Goal: Task Accomplishment & Management: Manage account settings

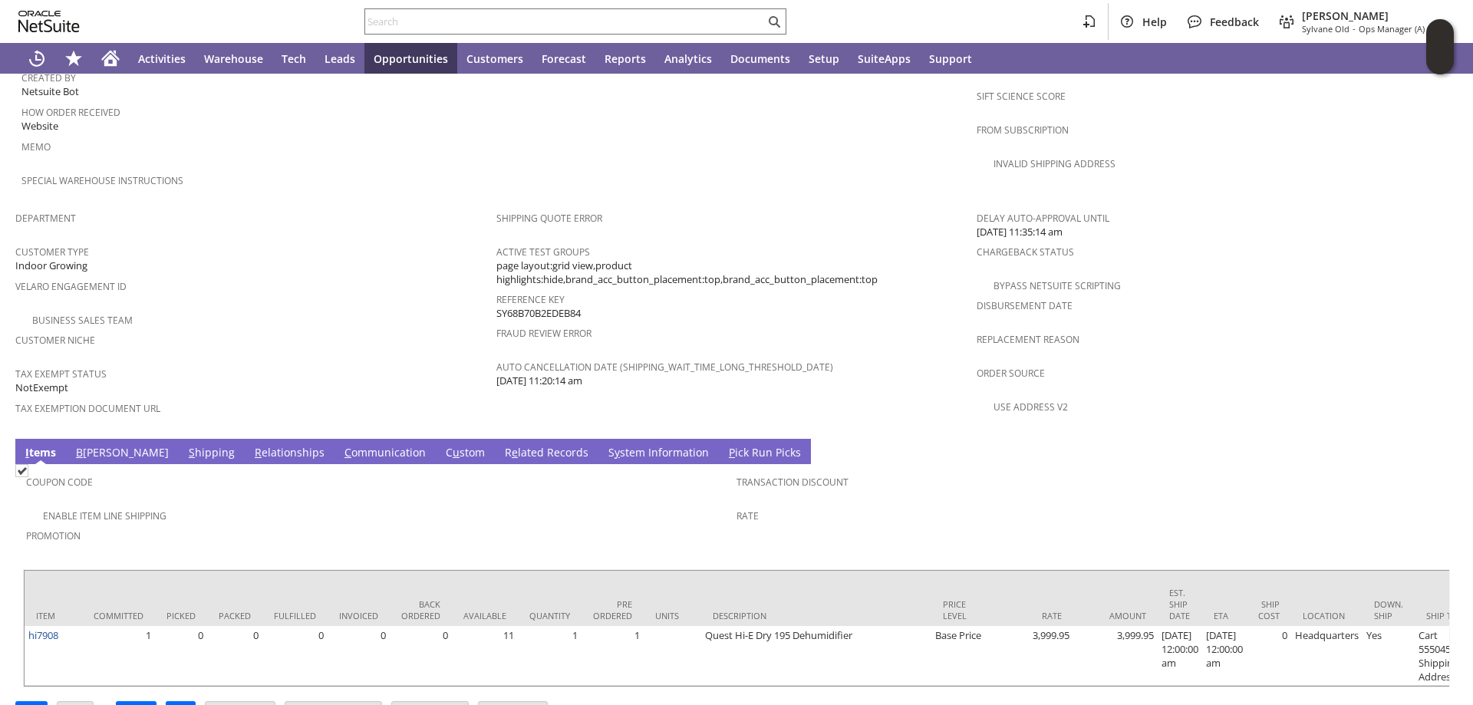
scroll to position [871, 0]
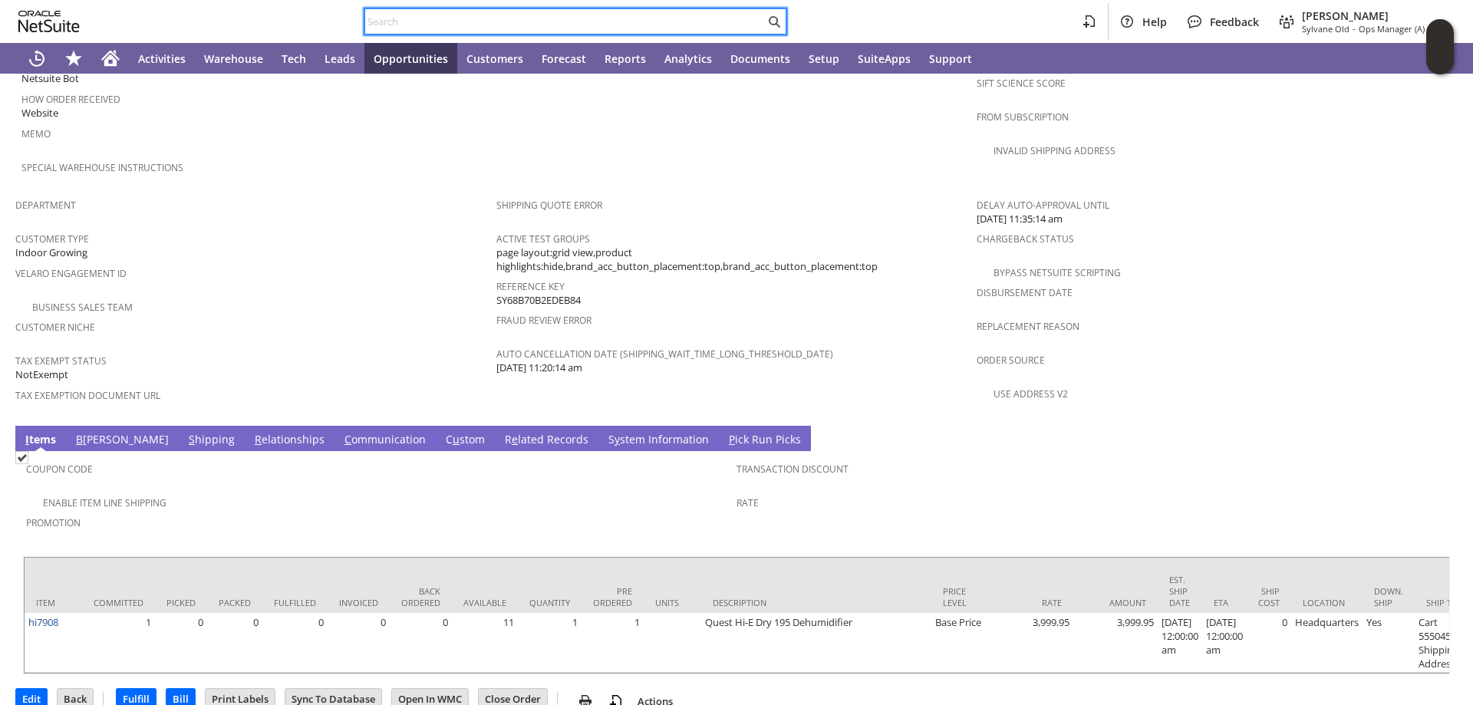
click at [477, 21] on input "text" at bounding box center [565, 21] width 400 height 18
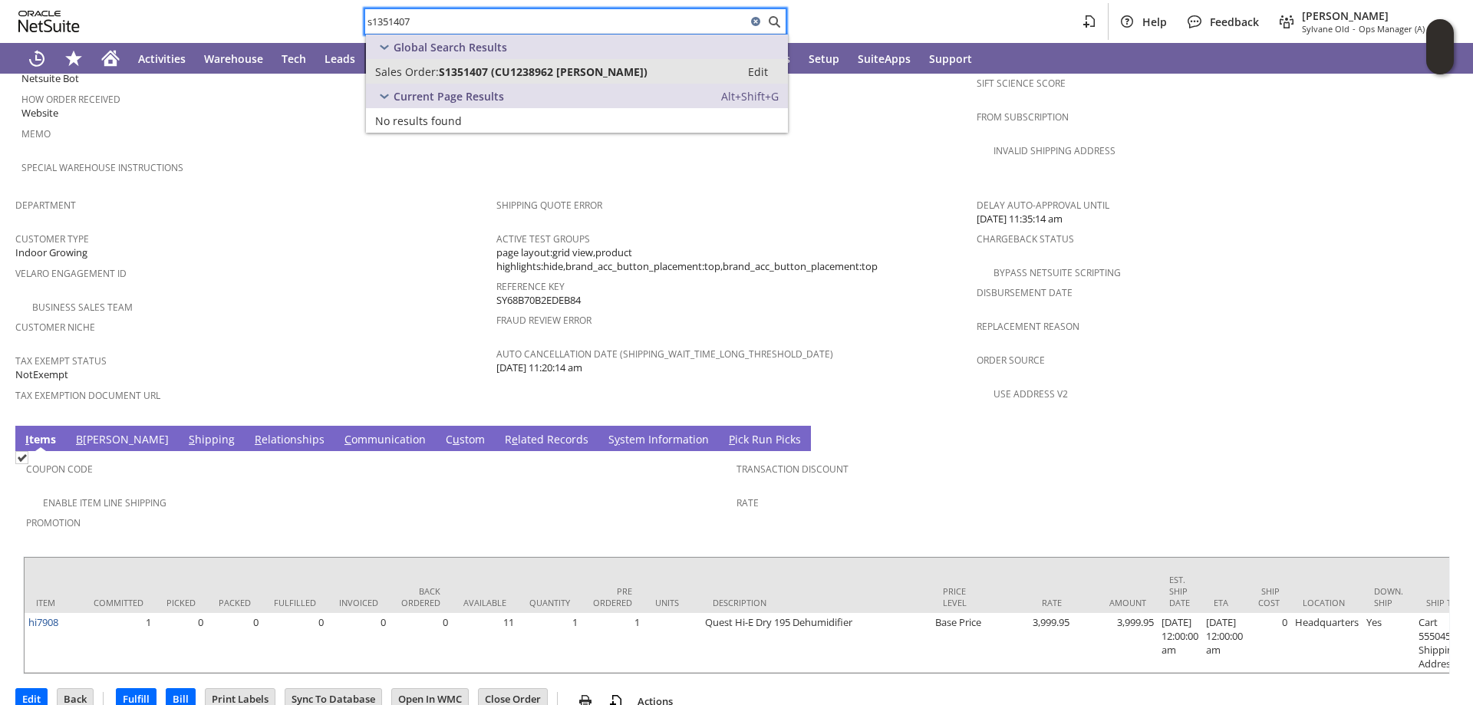
type input "s1351407"
click at [571, 73] on span "S1351407 (CU1238962 Louis Rash)" at bounding box center [543, 71] width 209 height 15
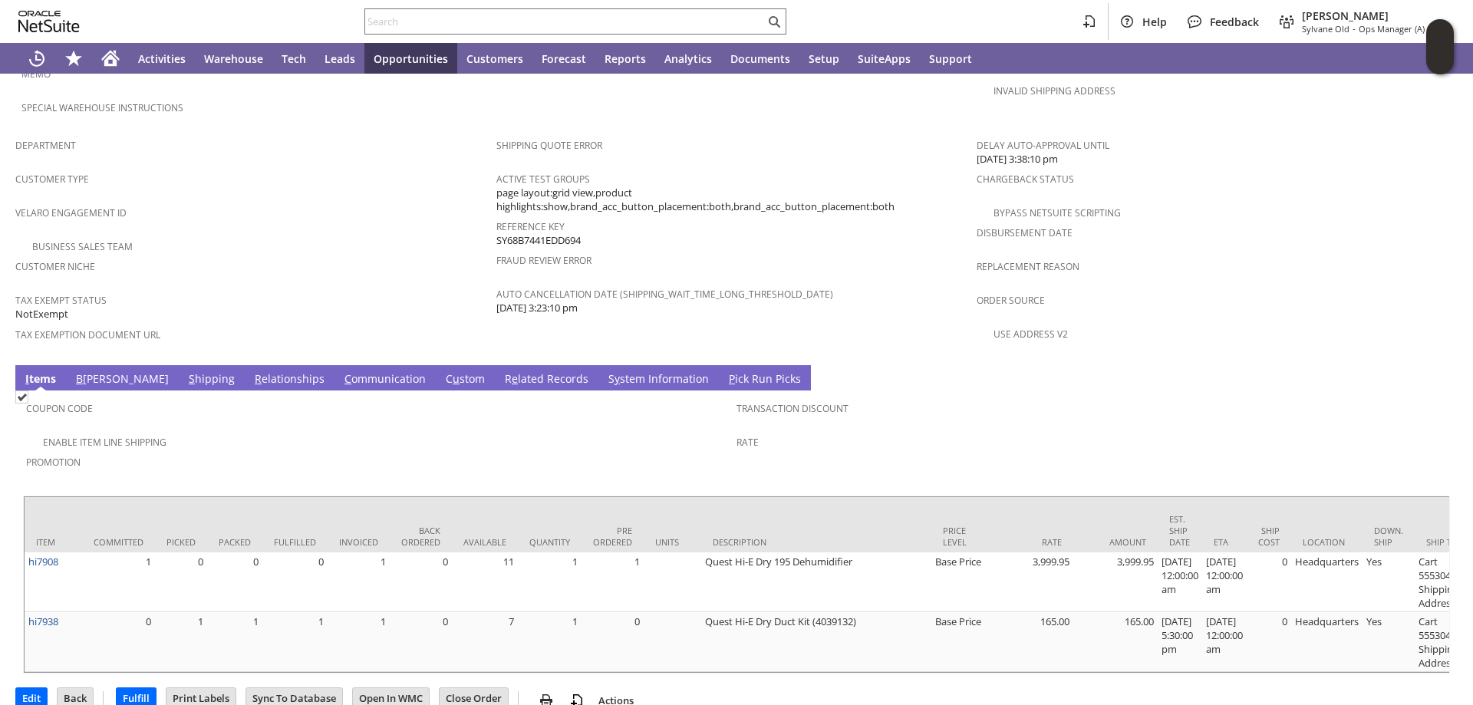
click at [93, 371] on link "B illing" at bounding box center [122, 379] width 101 height 17
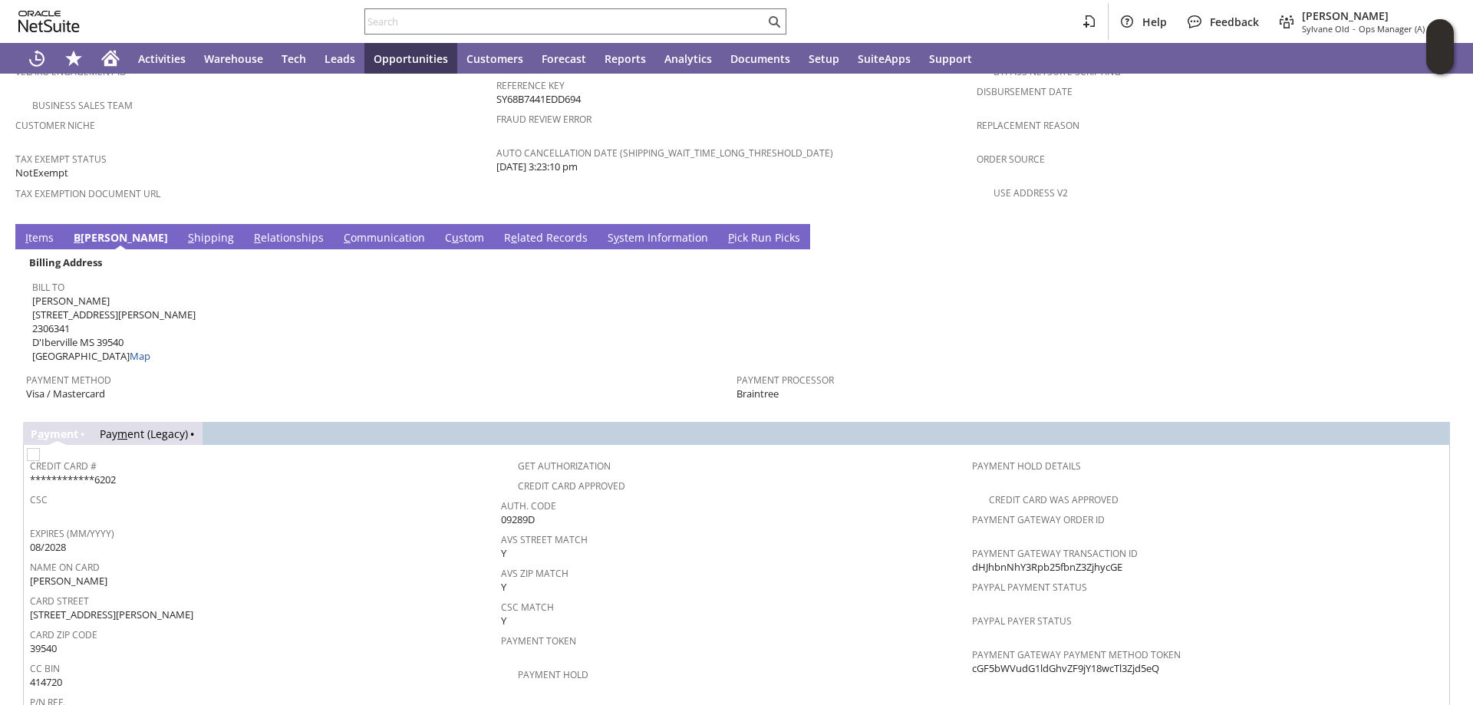
scroll to position [1071, 0]
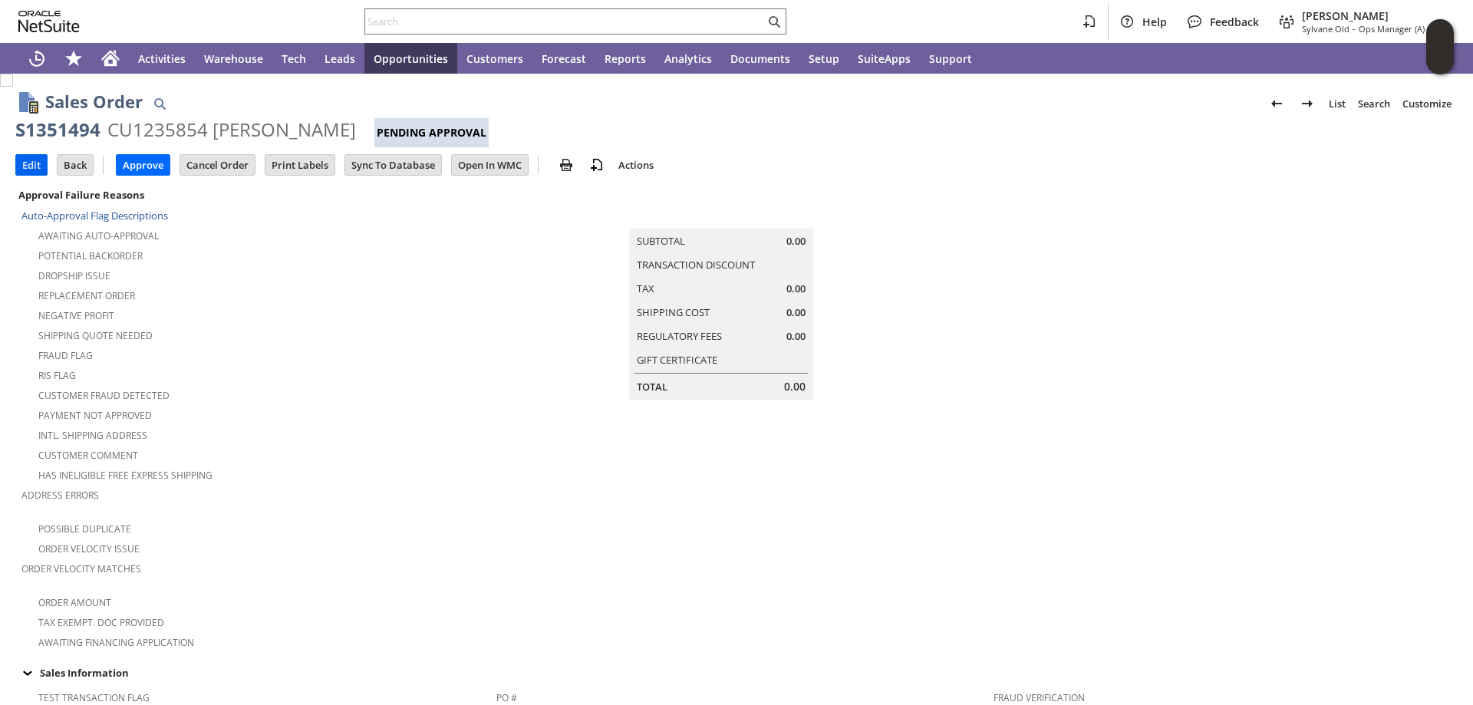
click at [26, 164] on input "Edit" at bounding box center [31, 165] width 31 height 20
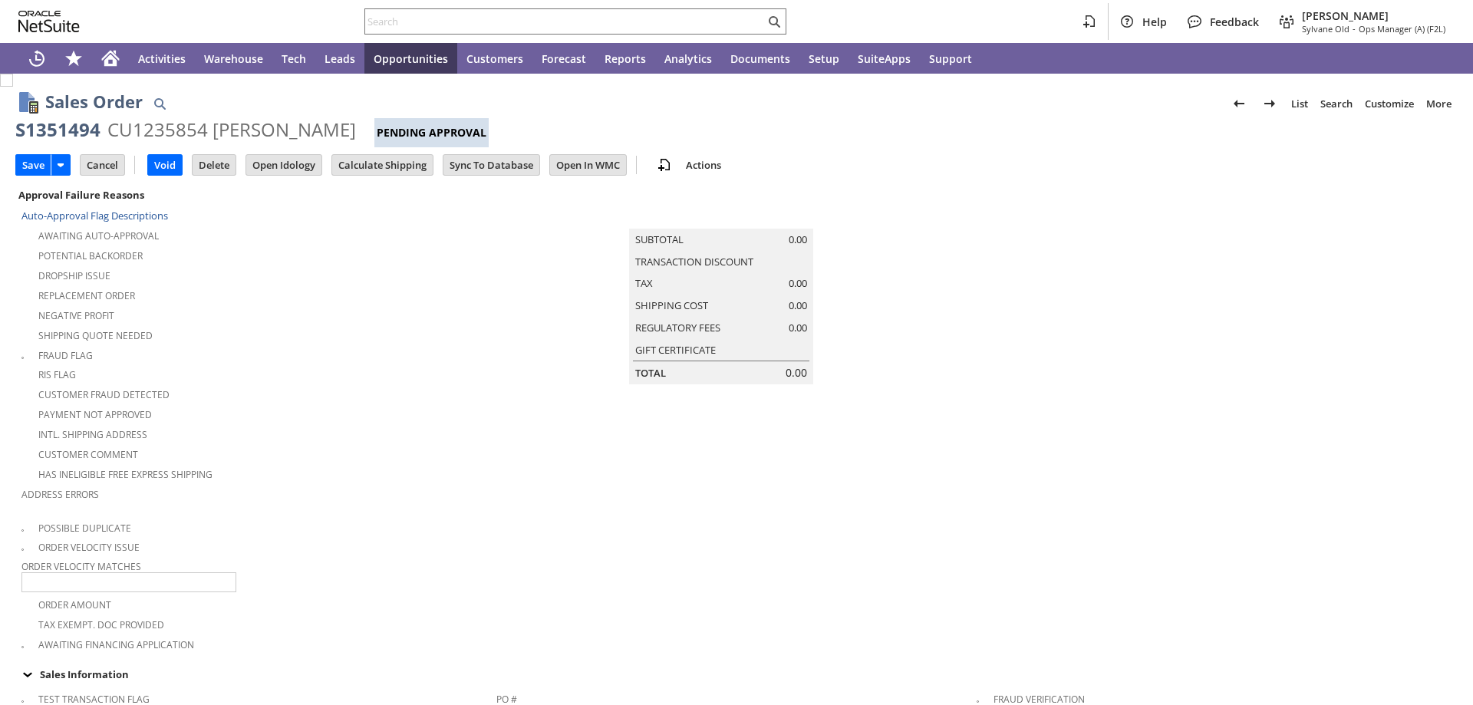
type input "Add"
type input "Copy Previous"
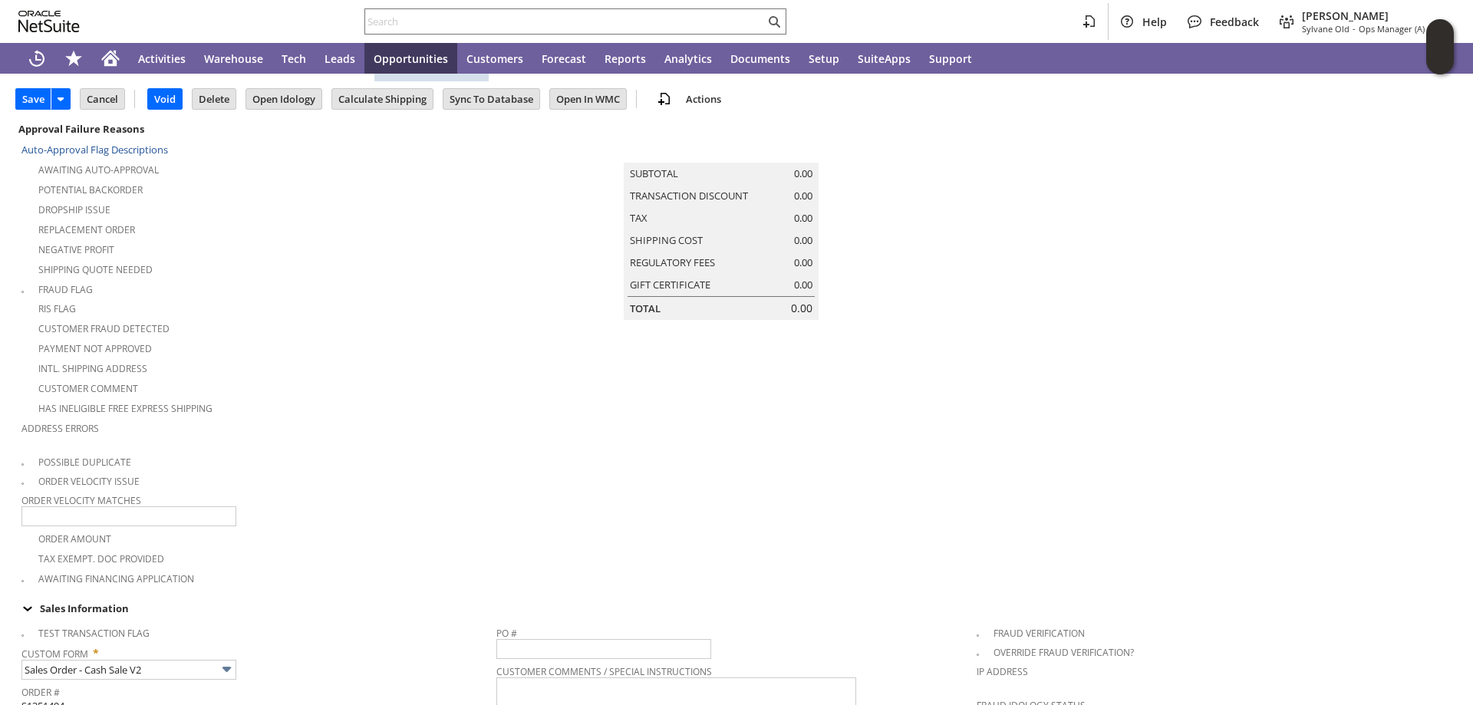
type input "Intelligent Recommendations ⁰"
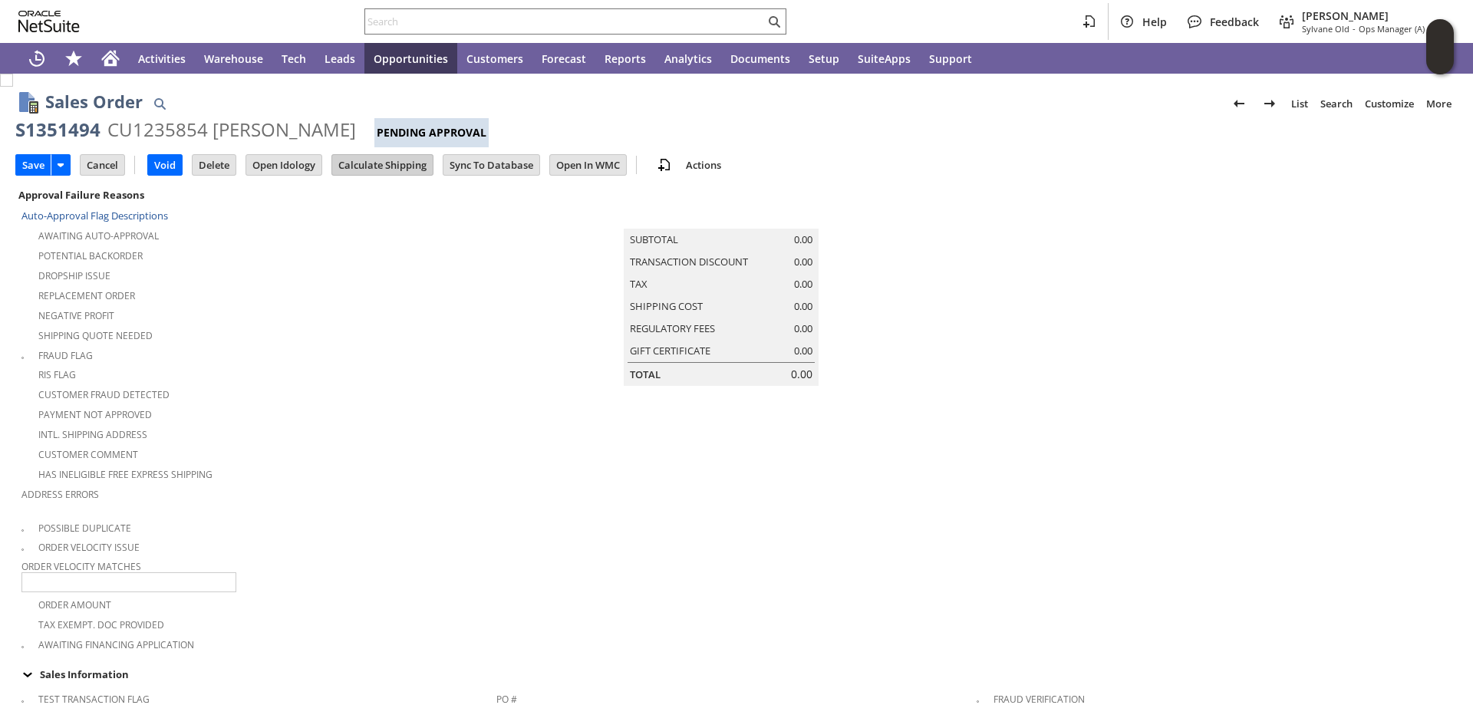
click at [378, 160] on input "Calculate Shipping" at bounding box center [382, 165] width 101 height 20
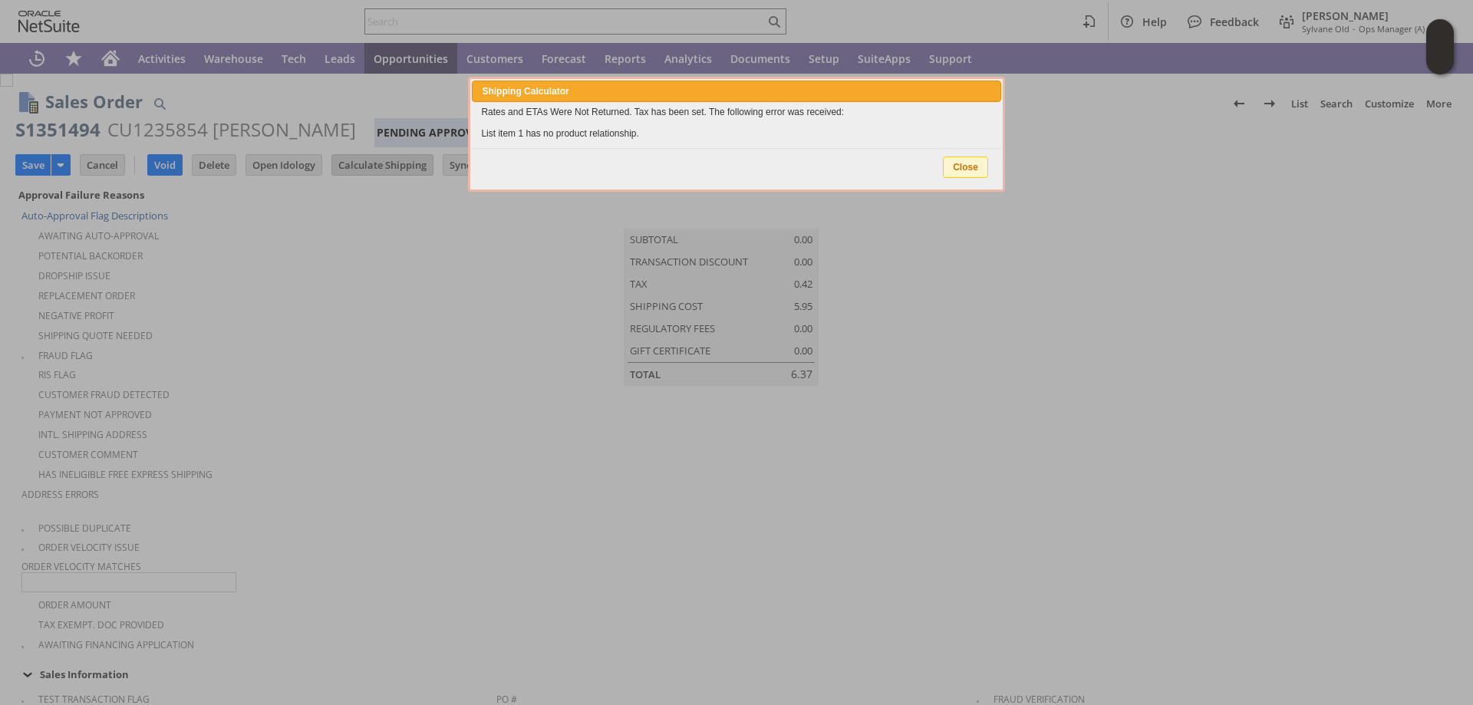
type input "Add"
type input "Copy Previous"
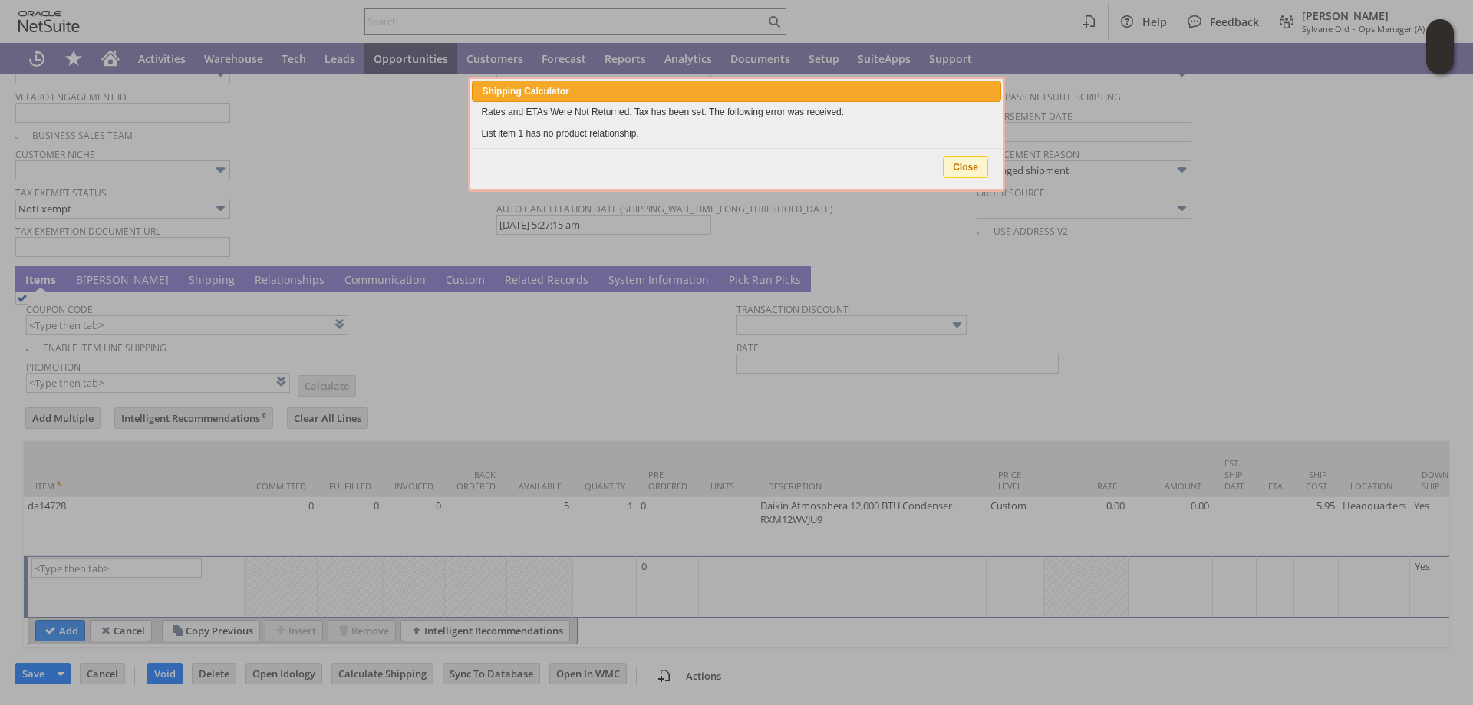
click at [976, 169] on span "Close" at bounding box center [966, 167] width 44 height 20
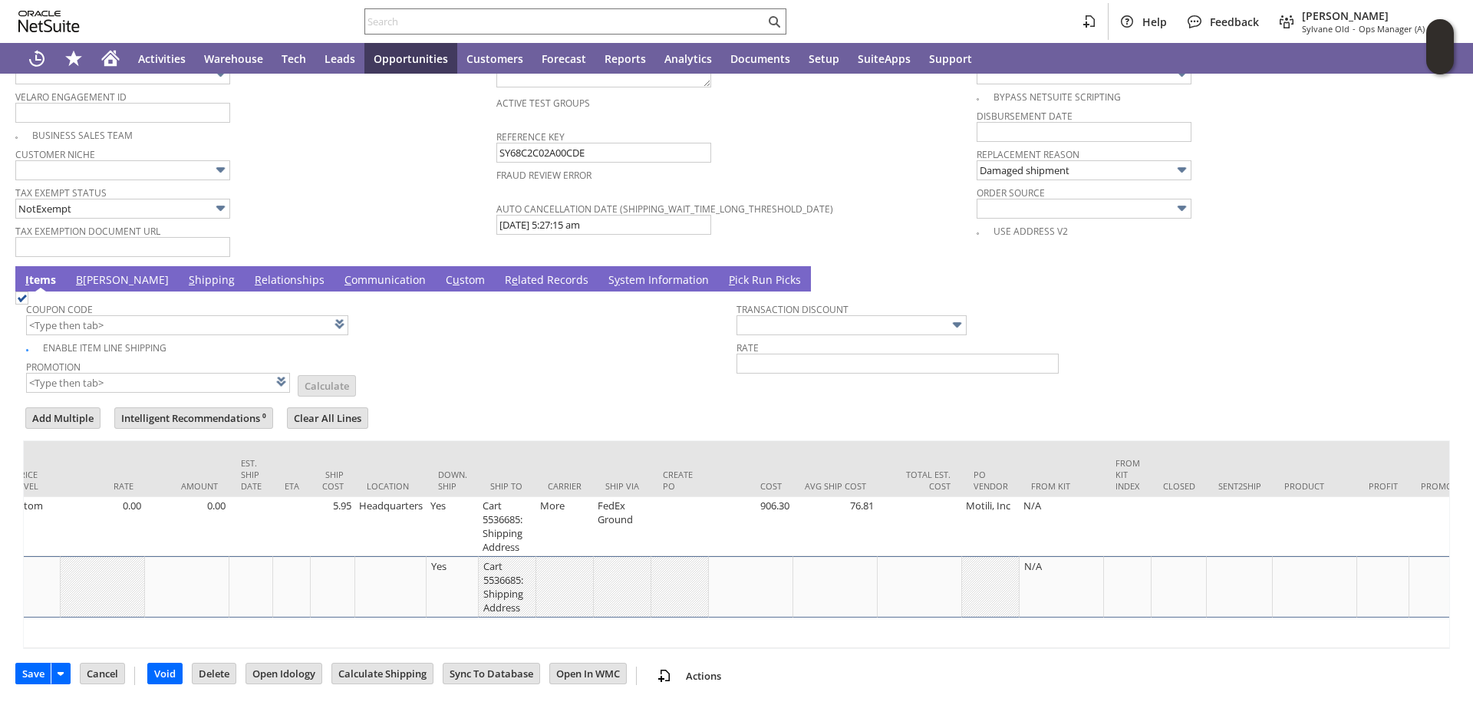
scroll to position [0, 1506]
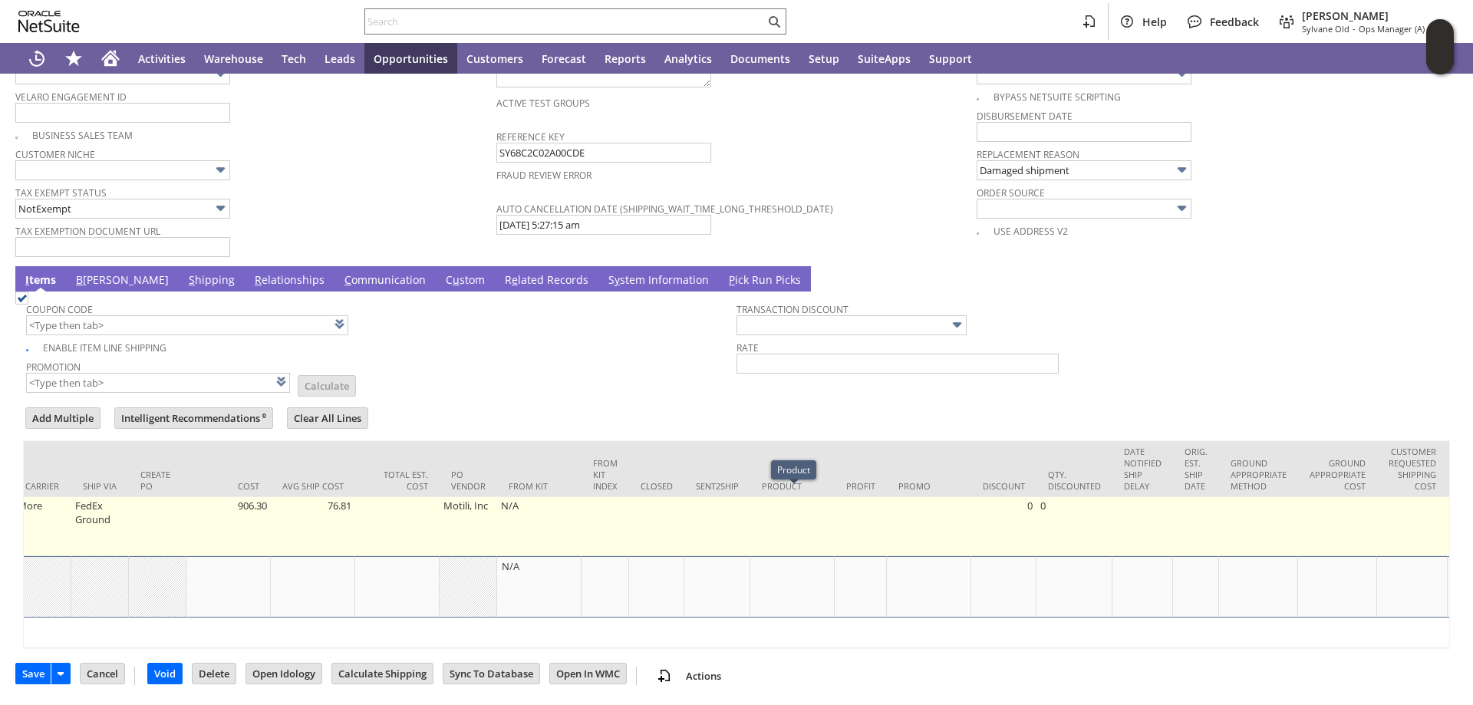
click at [817, 500] on td at bounding box center [793, 526] width 84 height 59
type input "OK"
type input "Make Copy"
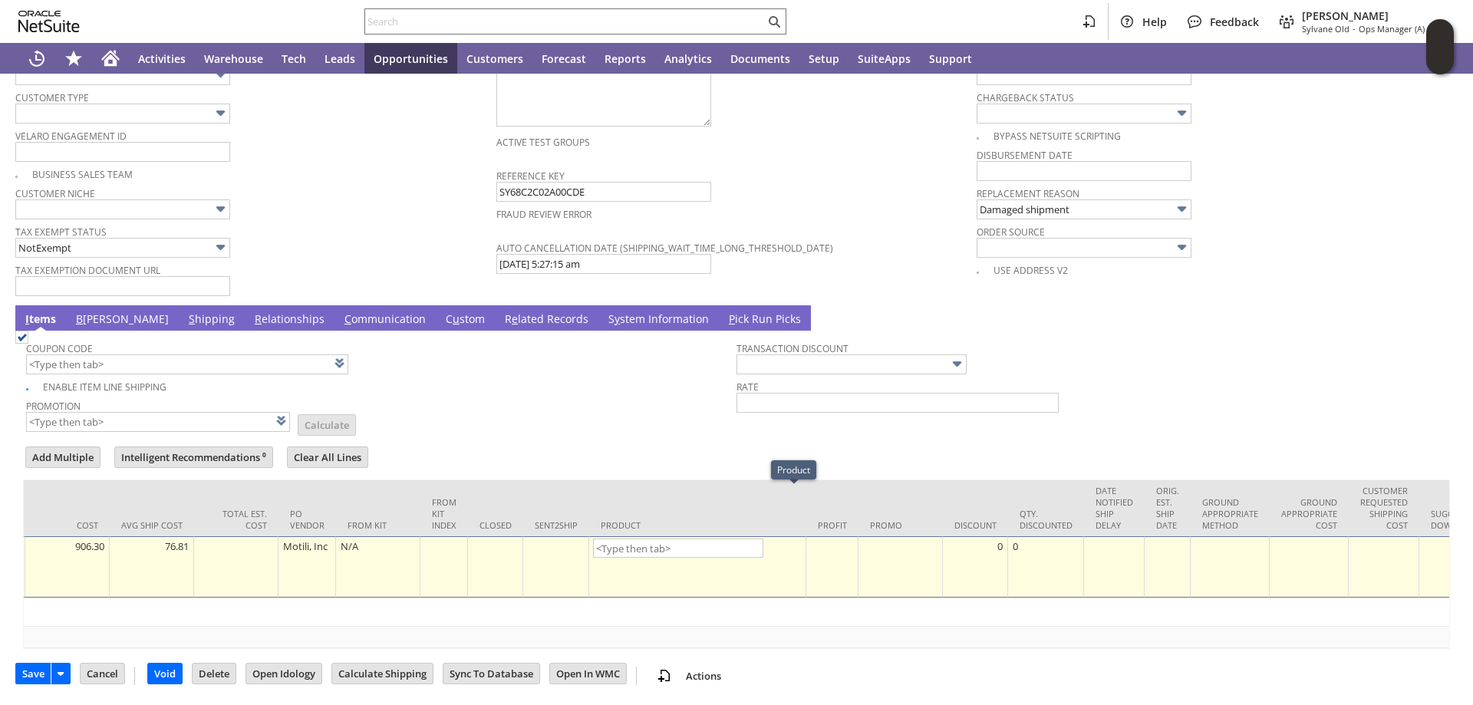
scroll to position [1127, 0]
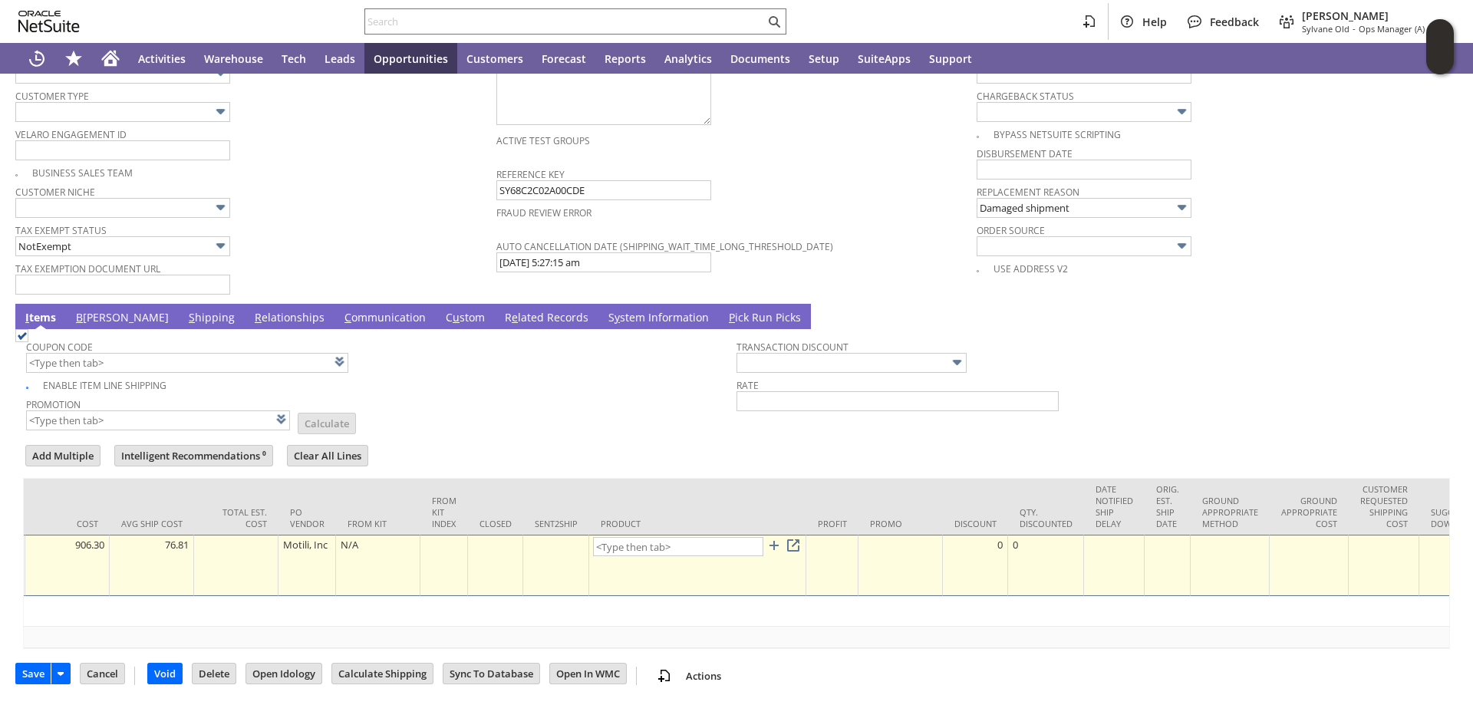
click at [745, 538] on span at bounding box center [745, 538] width 0 height 0
click at [738, 515] on link "List" at bounding box center [737, 517] width 46 height 21
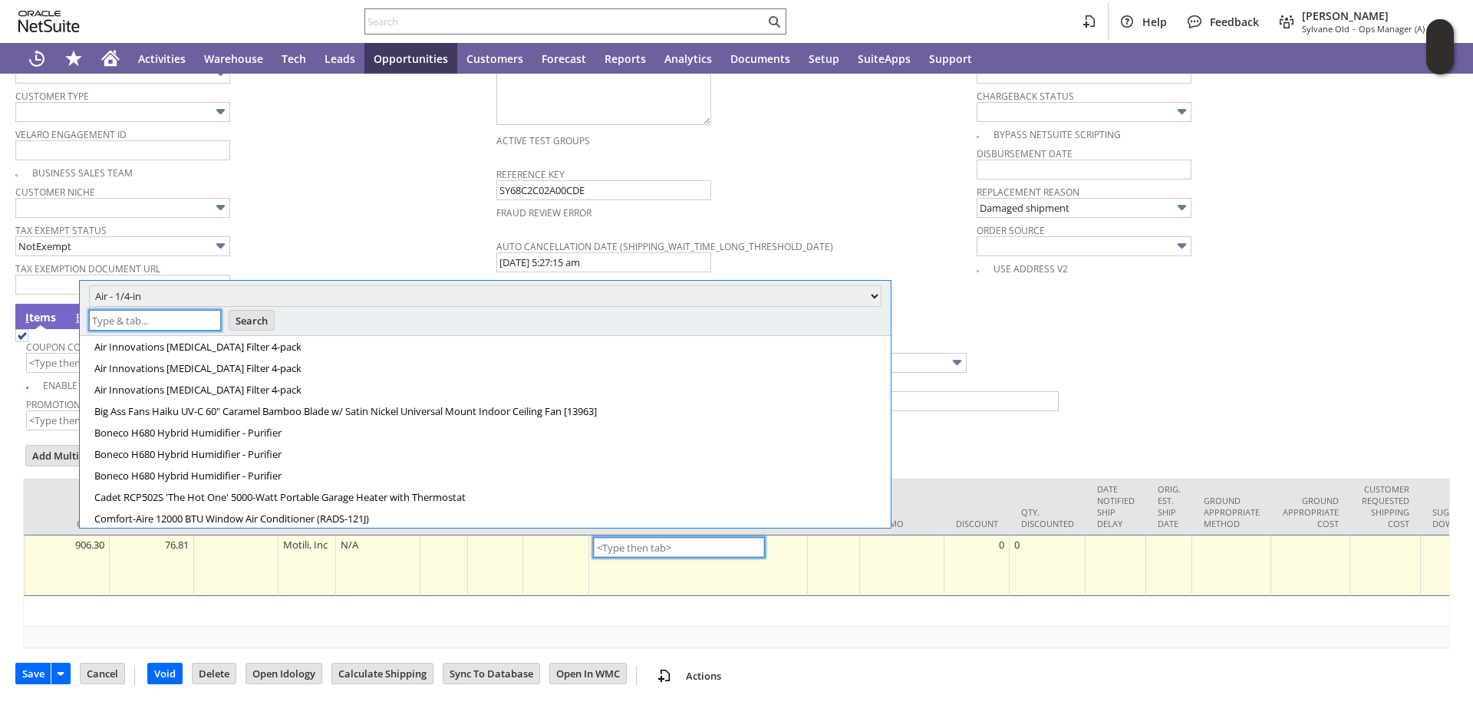
scroll to position [0, 0]
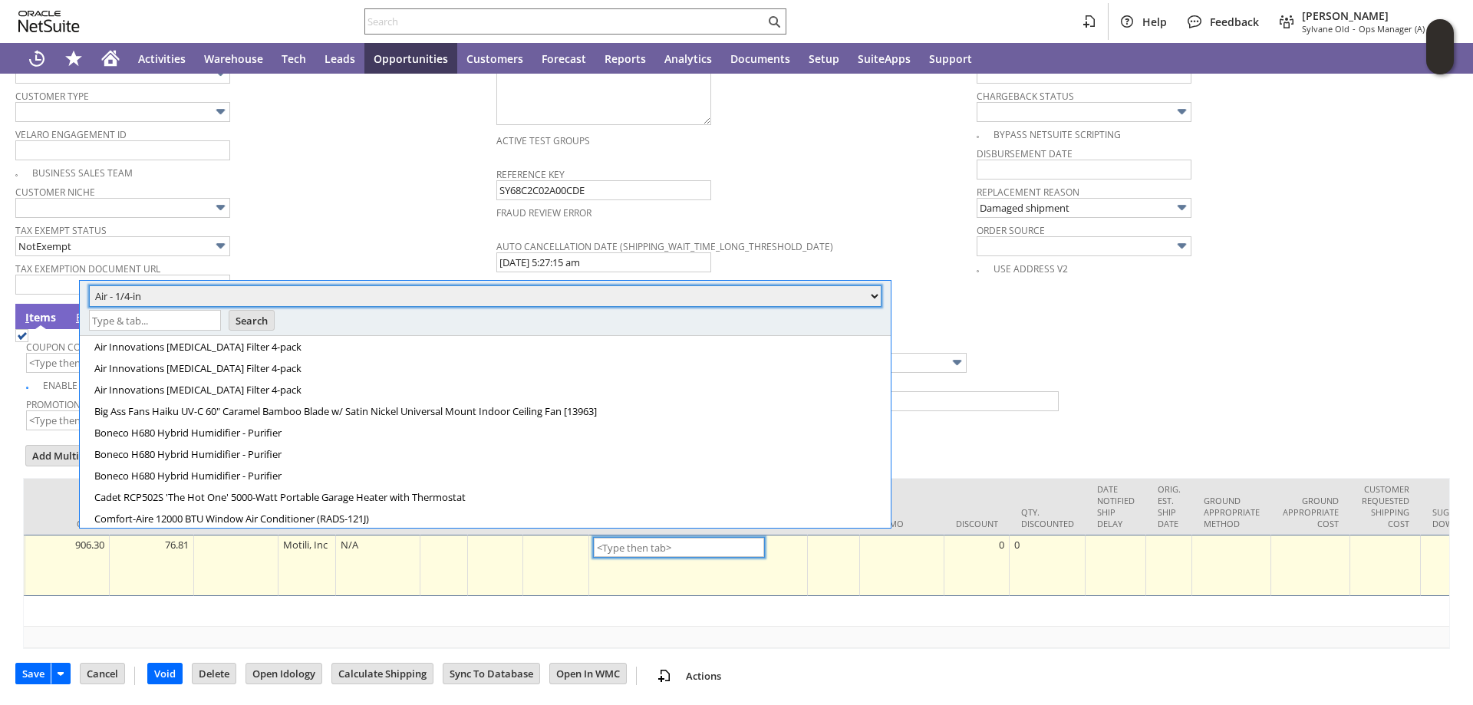
click at [184, 292] on select "Air - 1/4-in 10 - 3m Filtrete 1-inch Micro Allergen Defens...lters 20x20x1 6-pa…" at bounding box center [485, 295] width 793 height 21
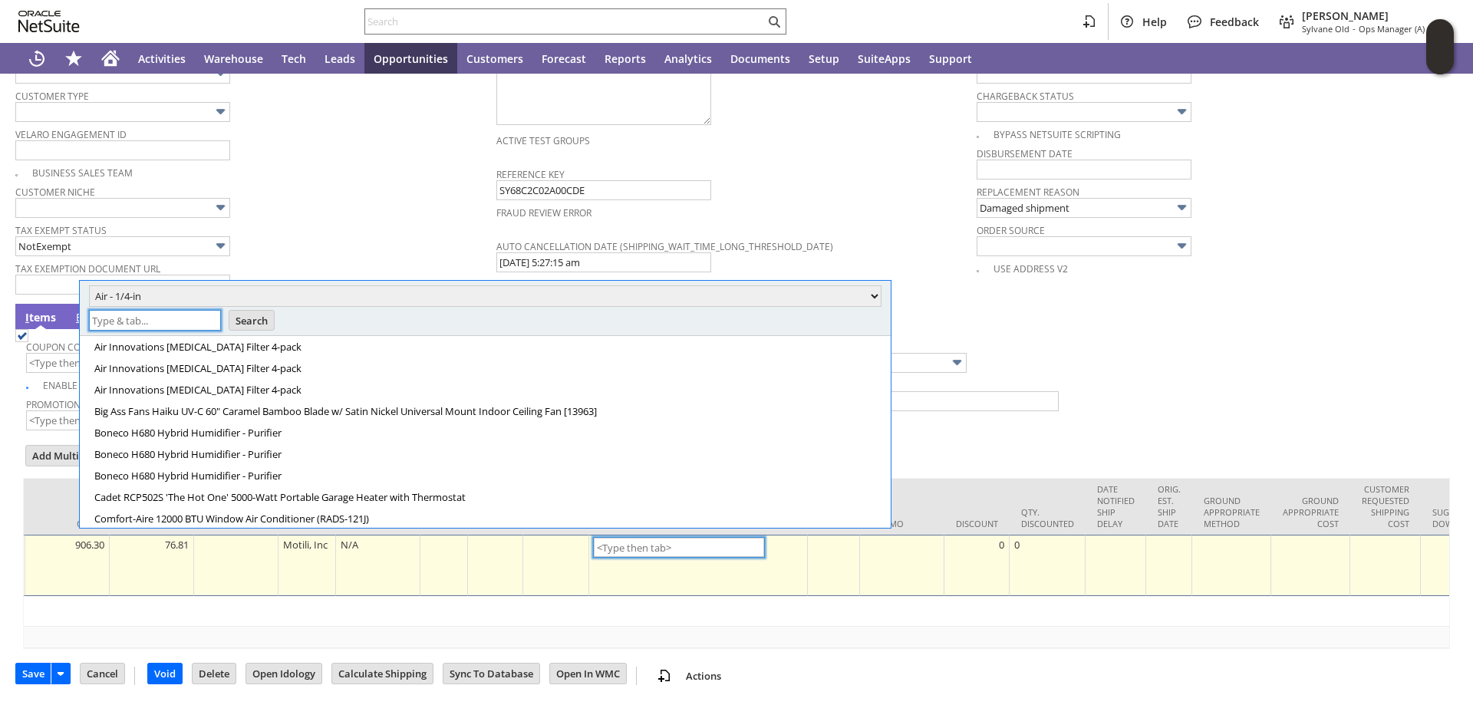
click at [158, 323] on input "text" at bounding box center [155, 320] width 132 height 21
type input "daikin atmosp"
click at [249, 325] on input "Search" at bounding box center [251, 321] width 45 height 20
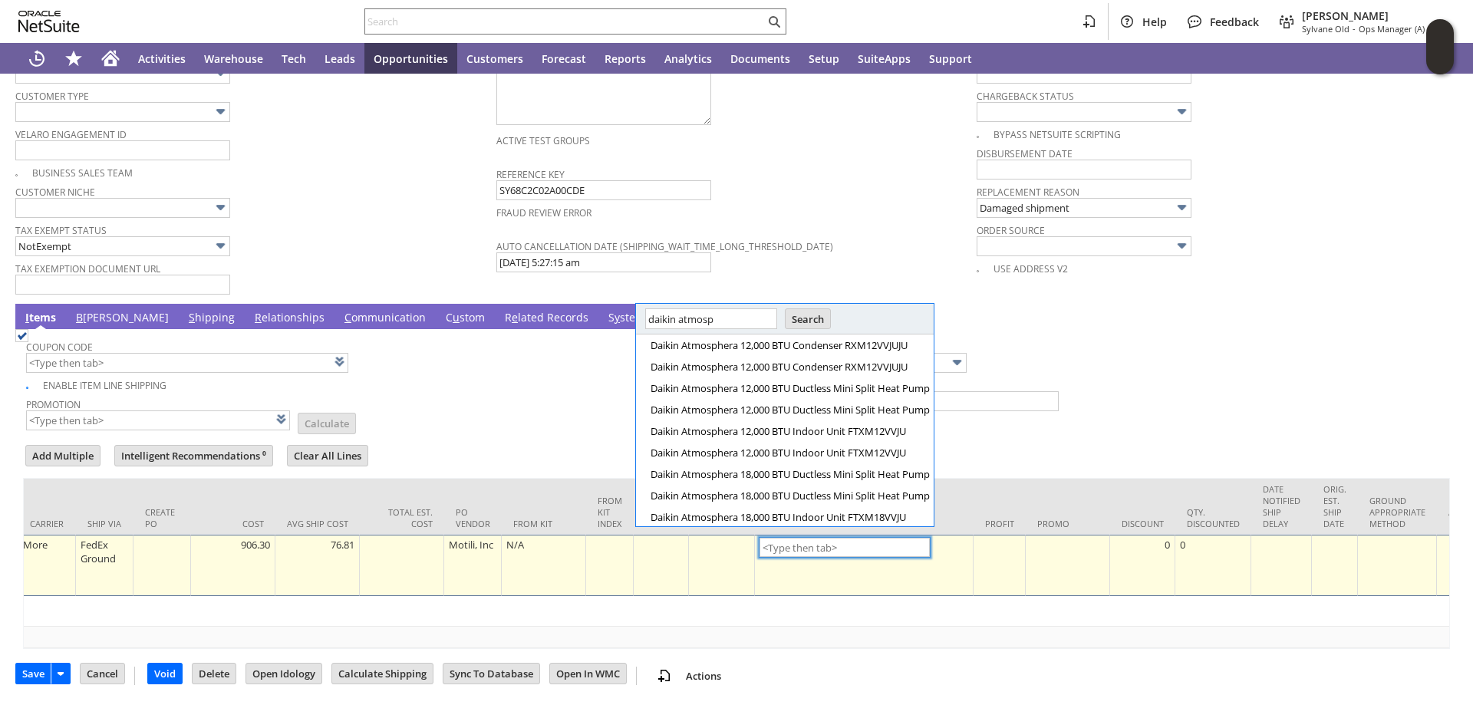
scroll to position [0, 1531]
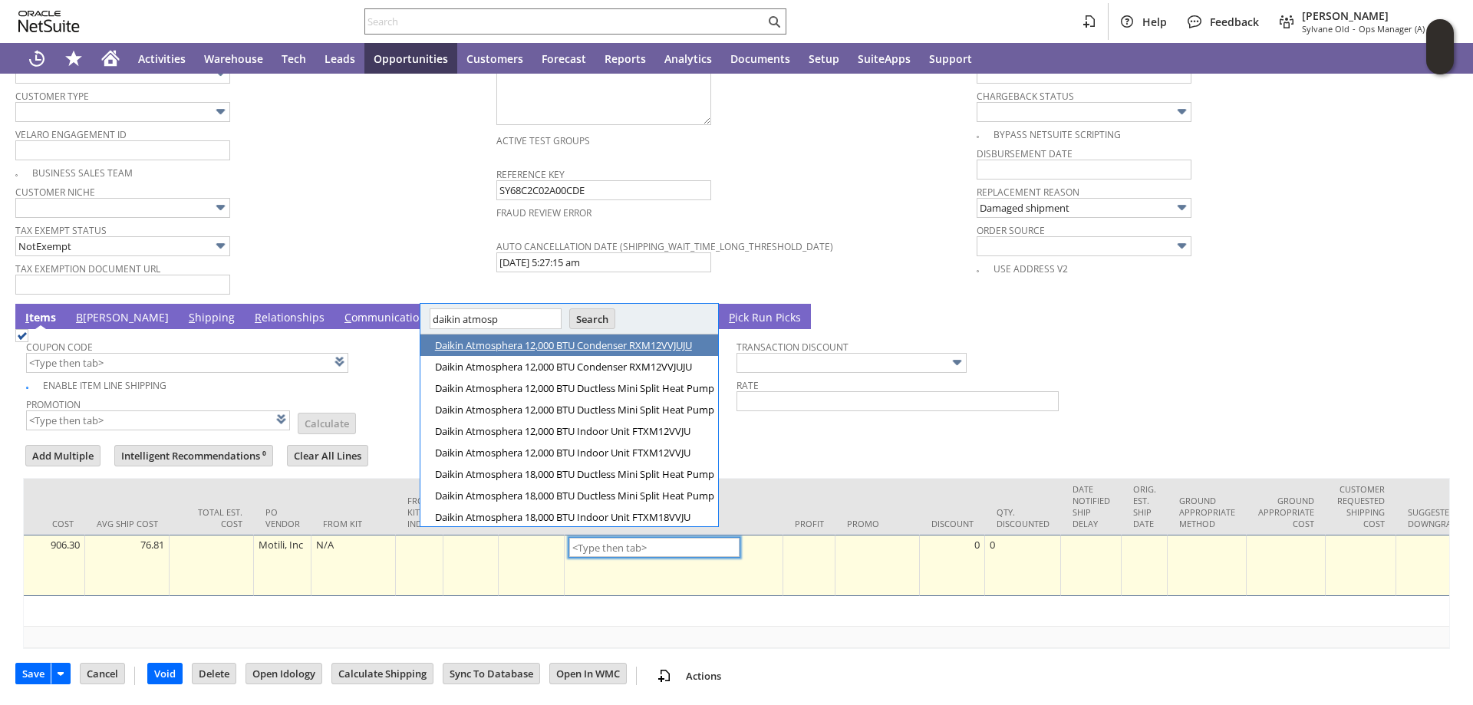
click at [533, 345] on link "Daikin Atmosphera 12,000 BTU Condenser RXM12VVJUJU" at bounding box center [574, 345] width 279 height 14
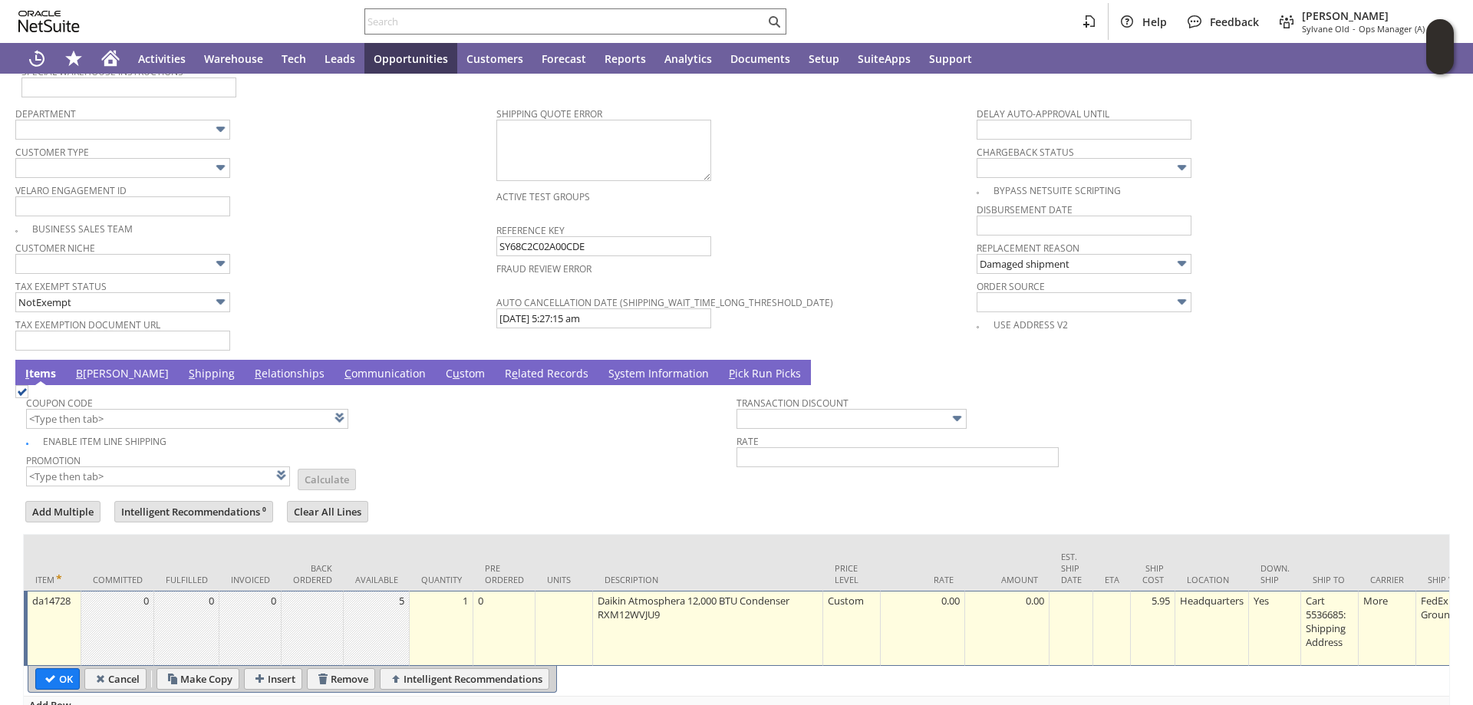
scroll to position [1127, 0]
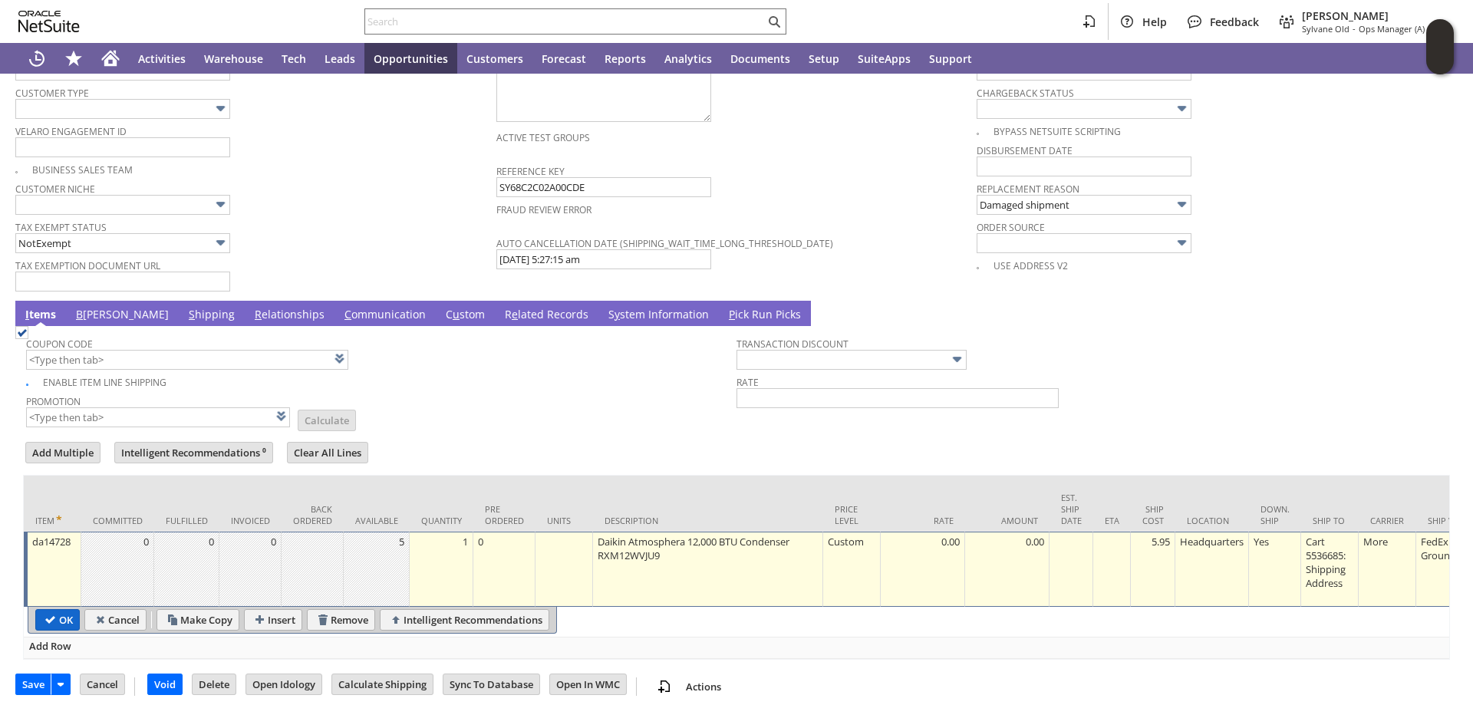
click at [56, 610] on input "OK" at bounding box center [57, 620] width 43 height 20
type input "Add"
type input "Copy Previous"
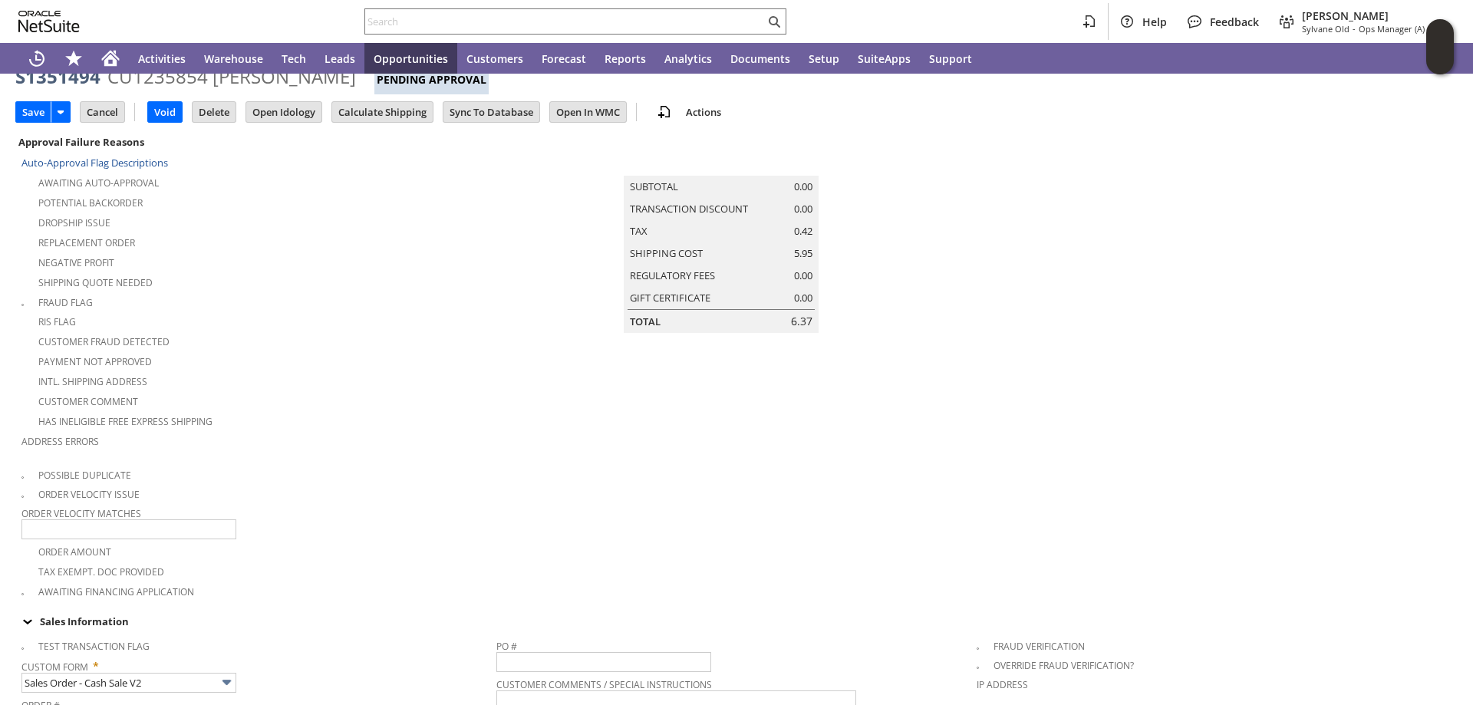
scroll to position [0, 0]
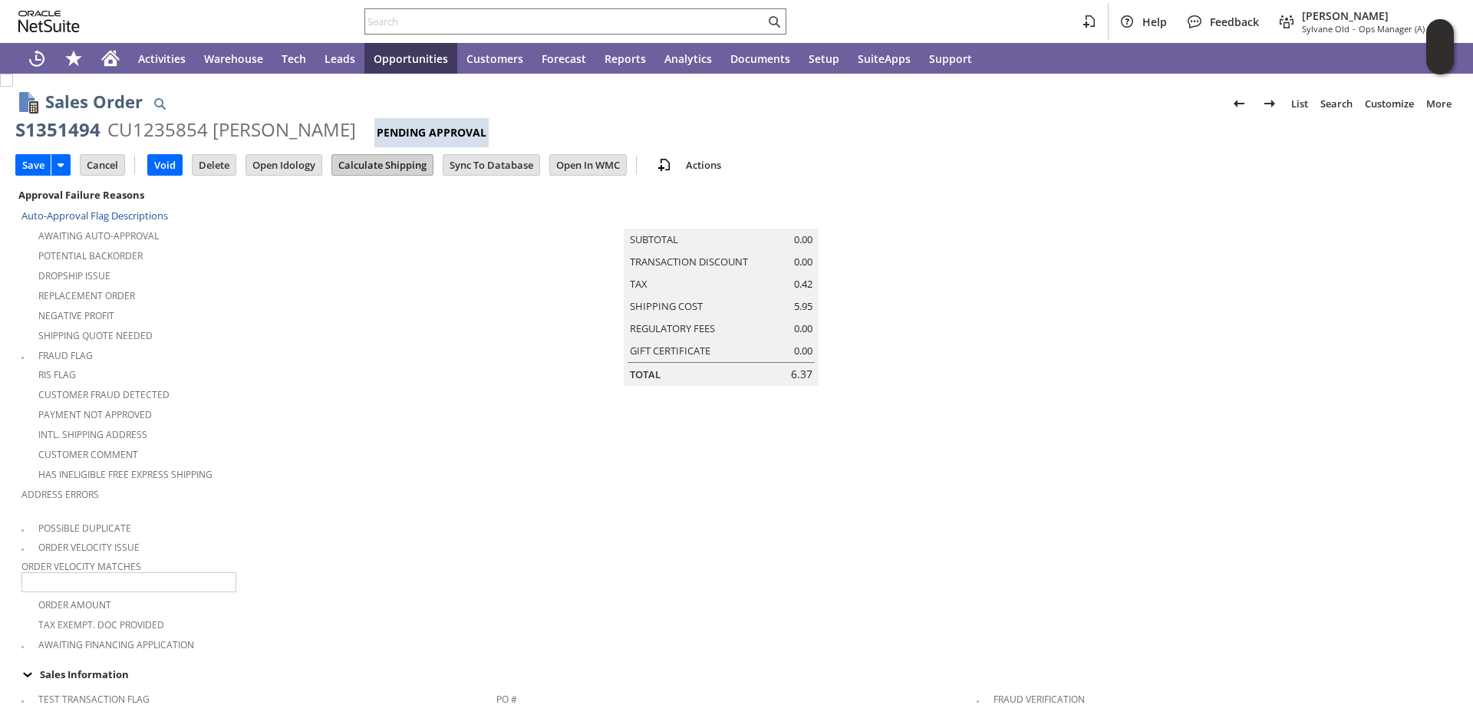
click at [375, 160] on input "Calculate Shipping" at bounding box center [382, 165] width 101 height 20
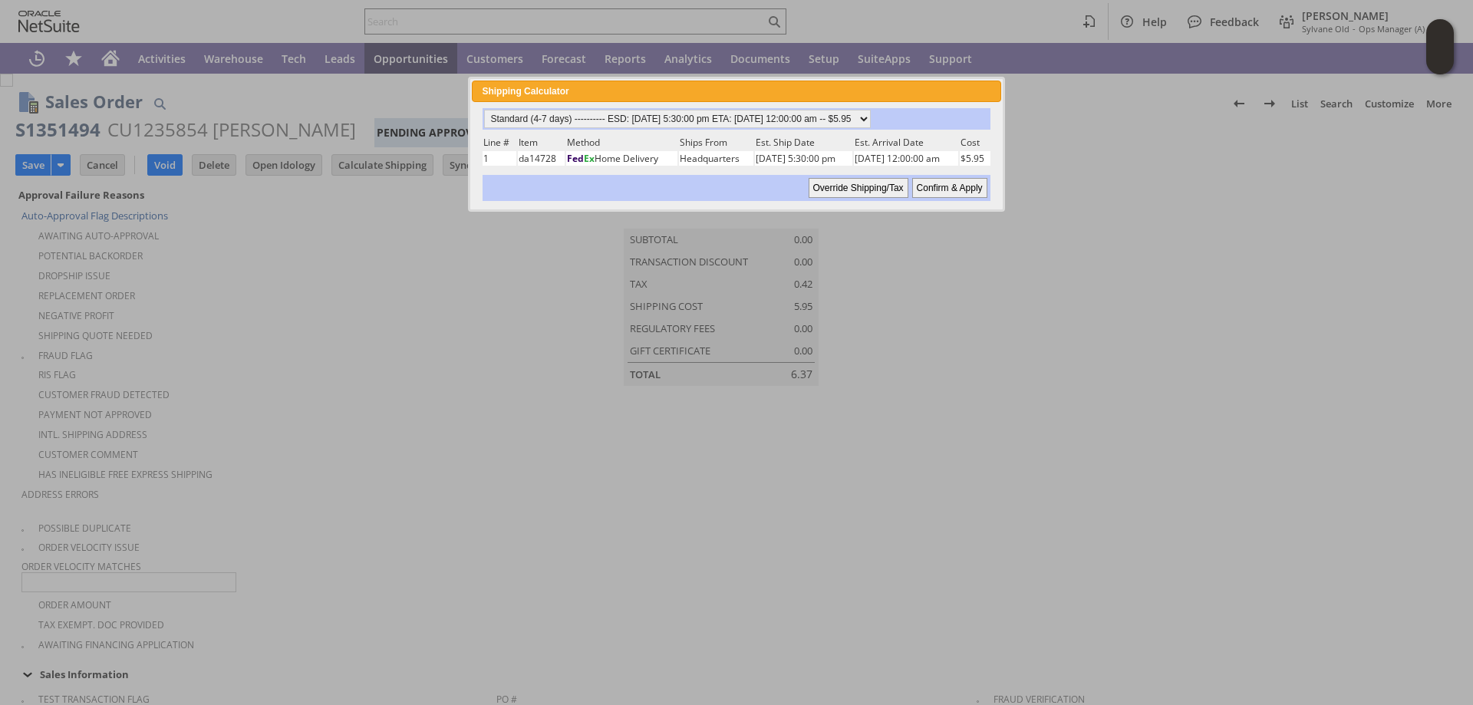
click at [946, 190] on input "Confirm & Apply" at bounding box center [949, 188] width 75 height 20
type input "Add"
type input "Copy Previous"
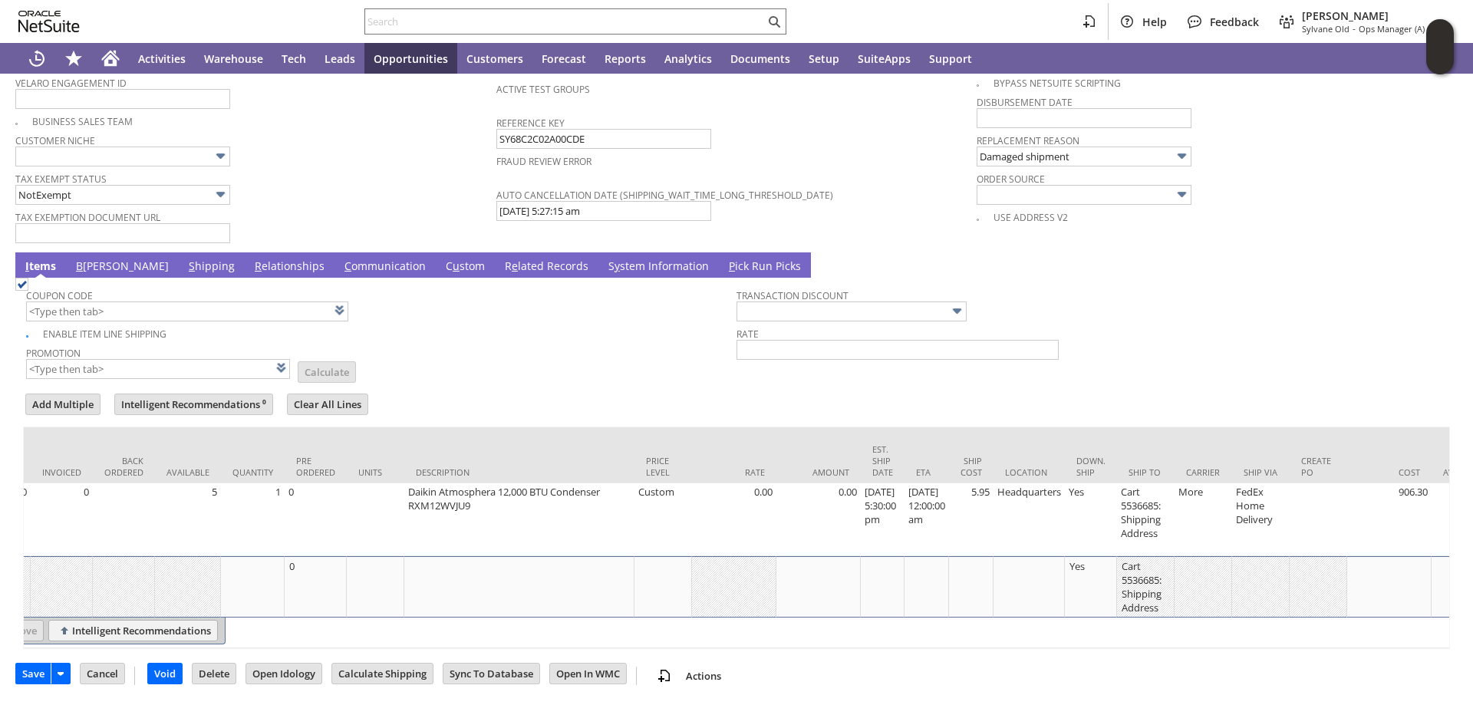
scroll to position [0, 553]
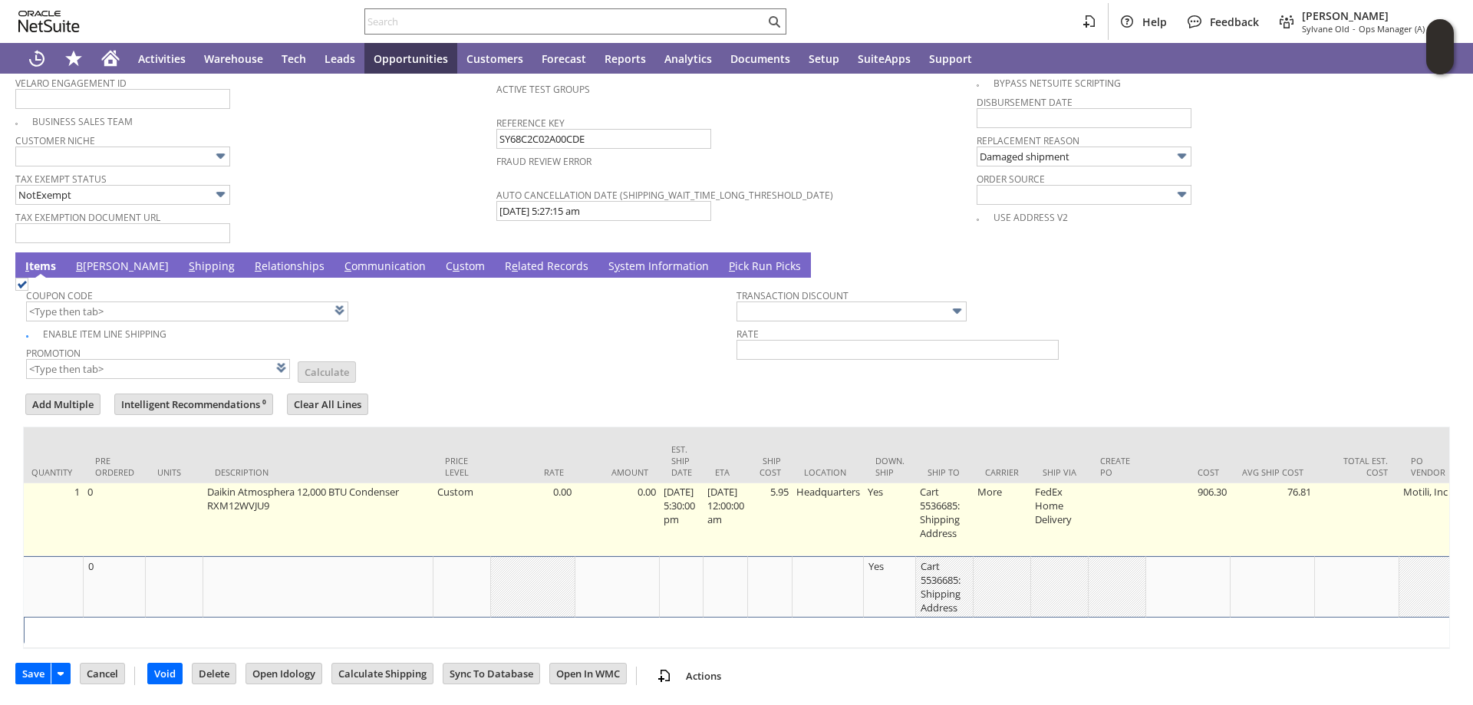
click at [793, 490] on td "5.95" at bounding box center [770, 519] width 45 height 73
type input "5.95"
type input "OK"
type input "Make Copy"
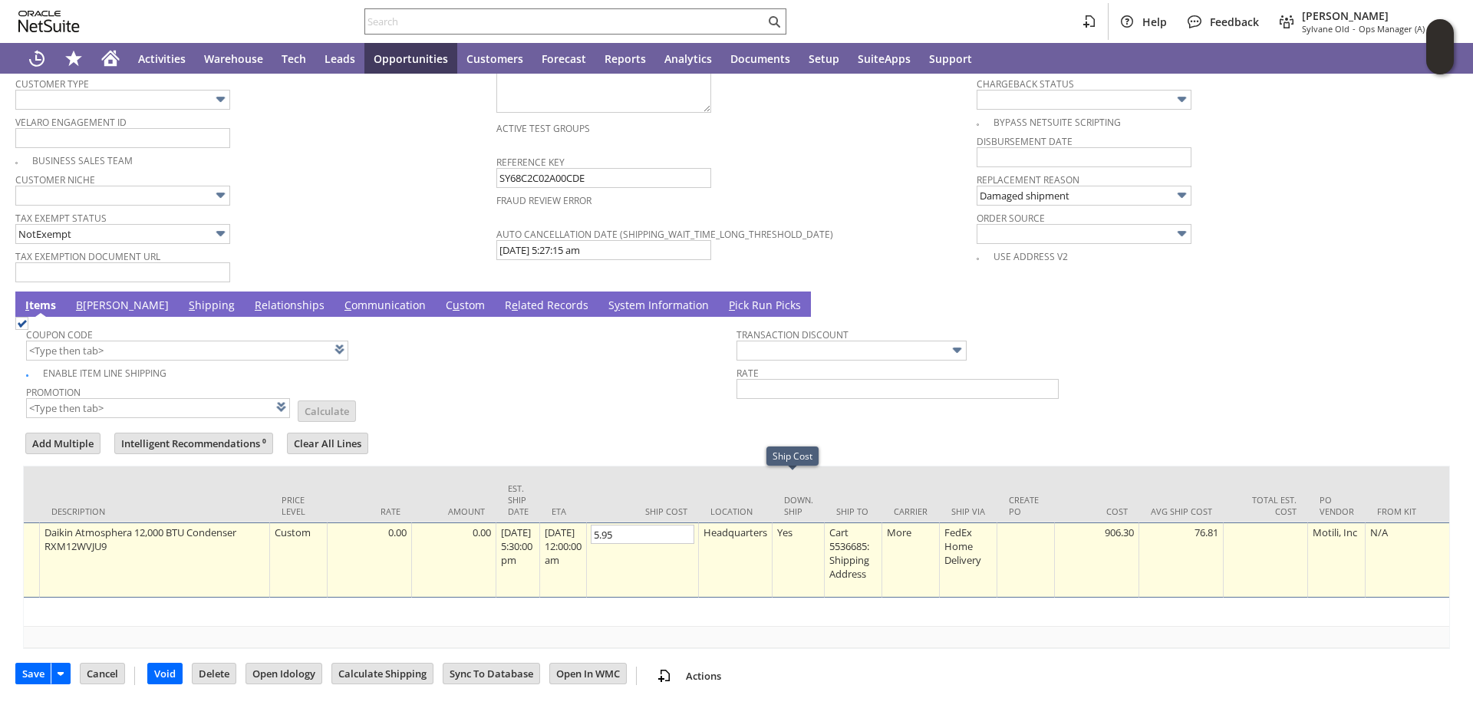
scroll to position [1141, 0]
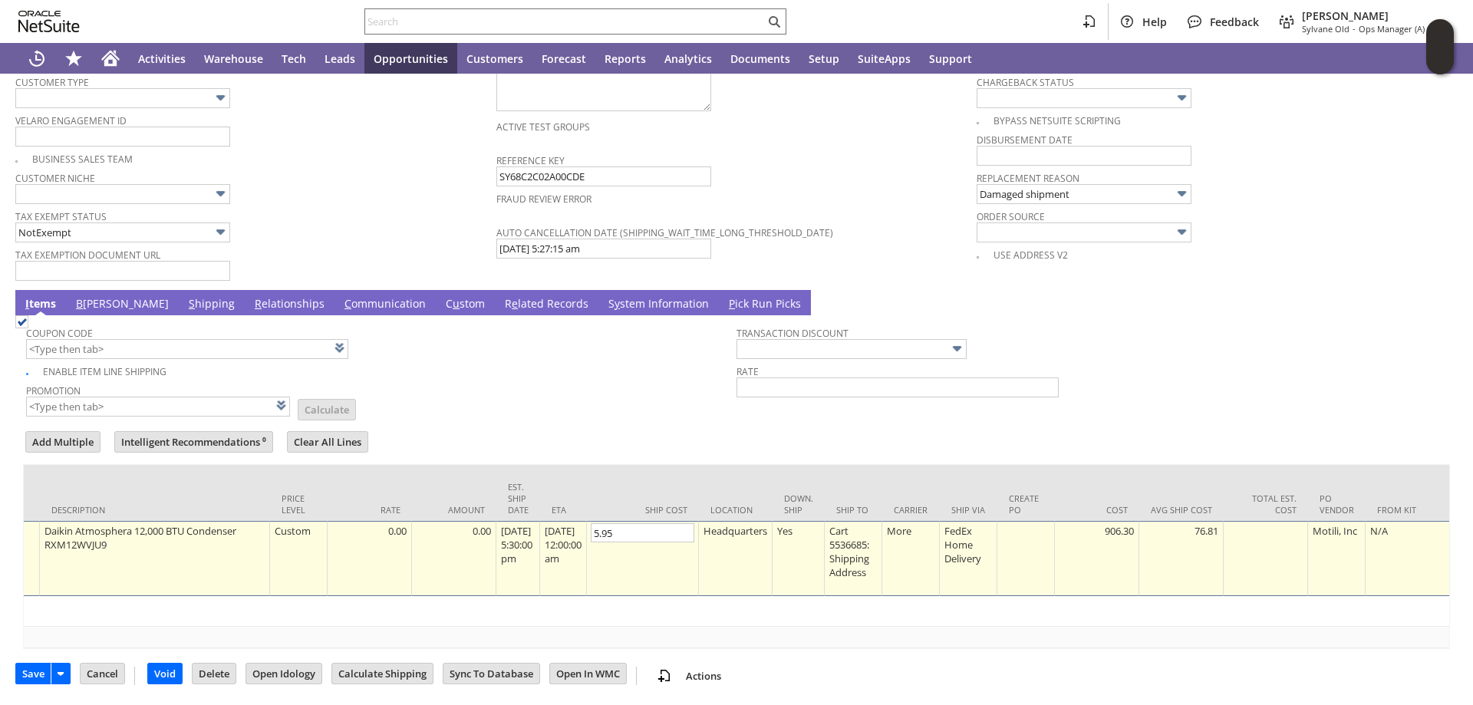
type input "0"
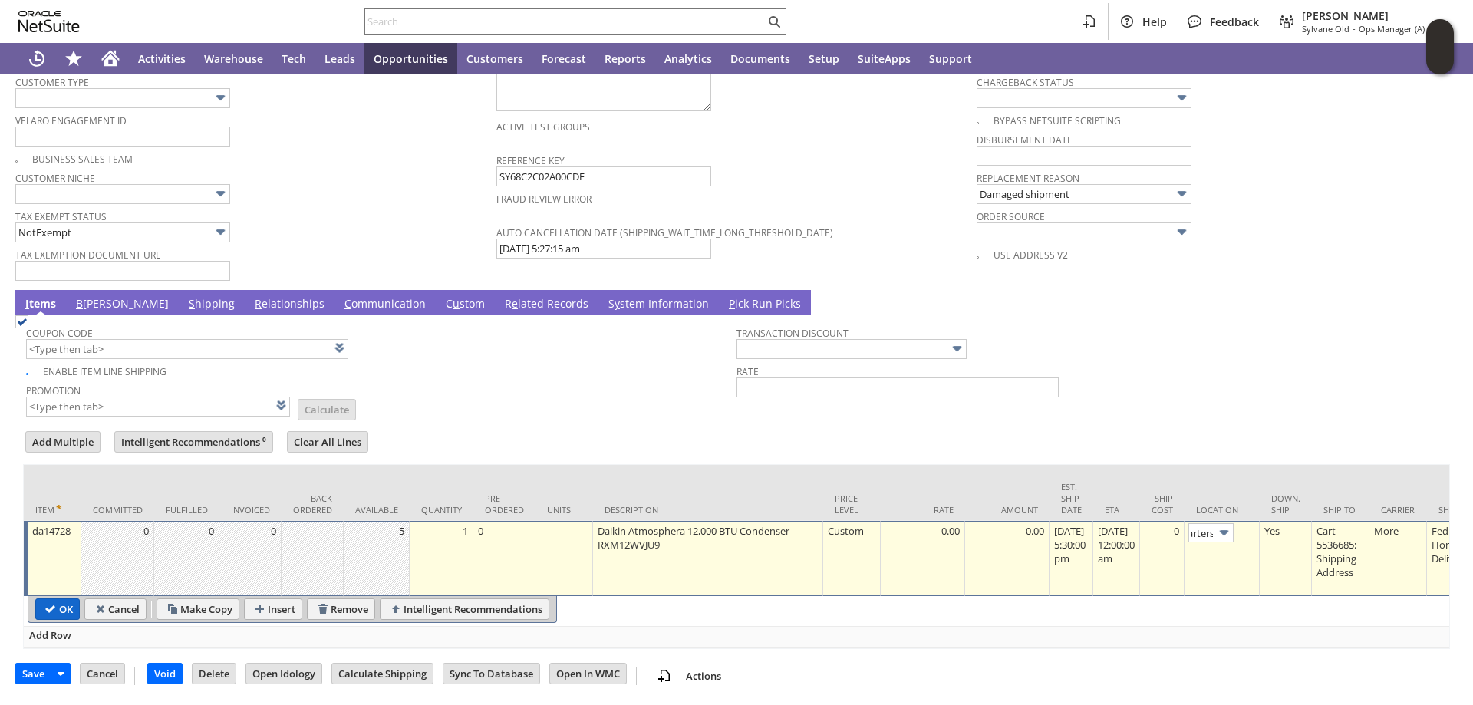
scroll to position [0, 0]
click at [64, 599] on input "OK" at bounding box center [57, 609] width 43 height 20
type input "Add"
type input "Copy Previous"
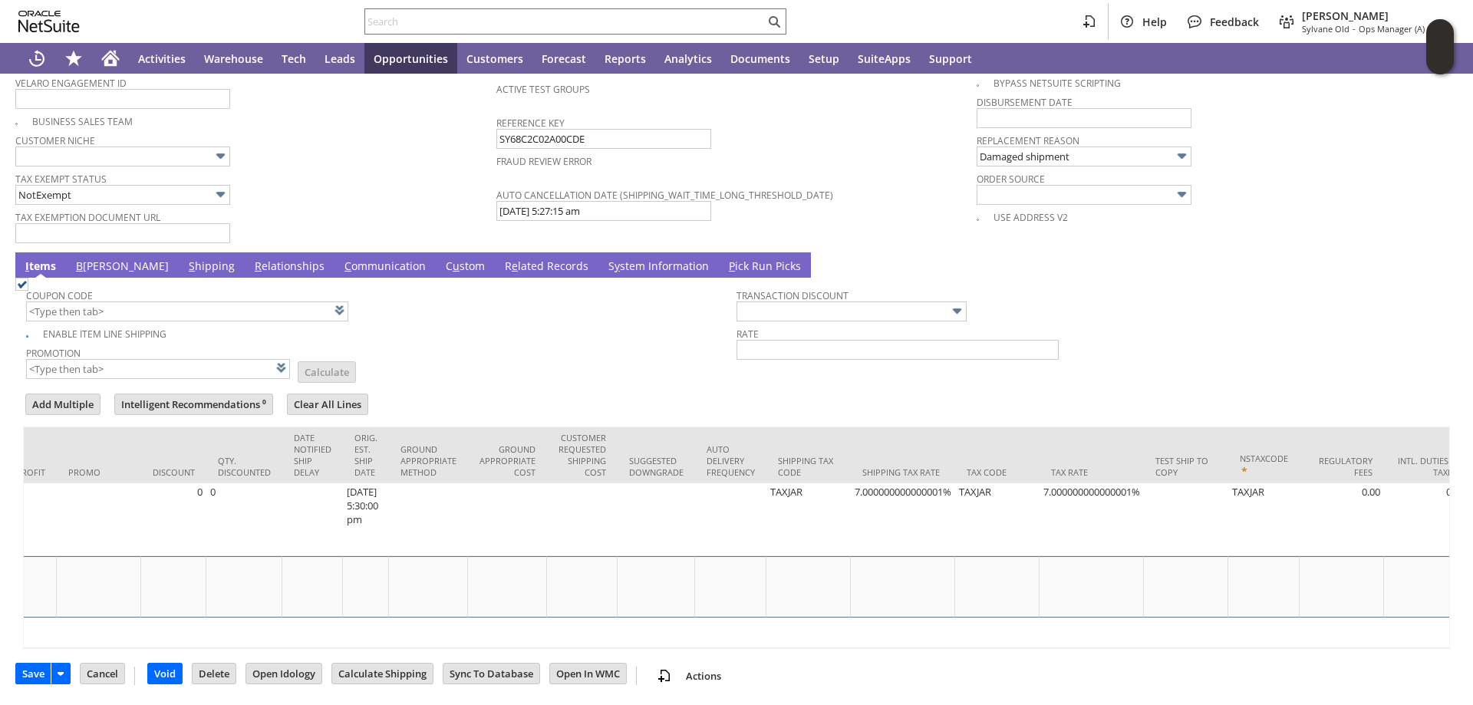
scroll to position [0, 2353]
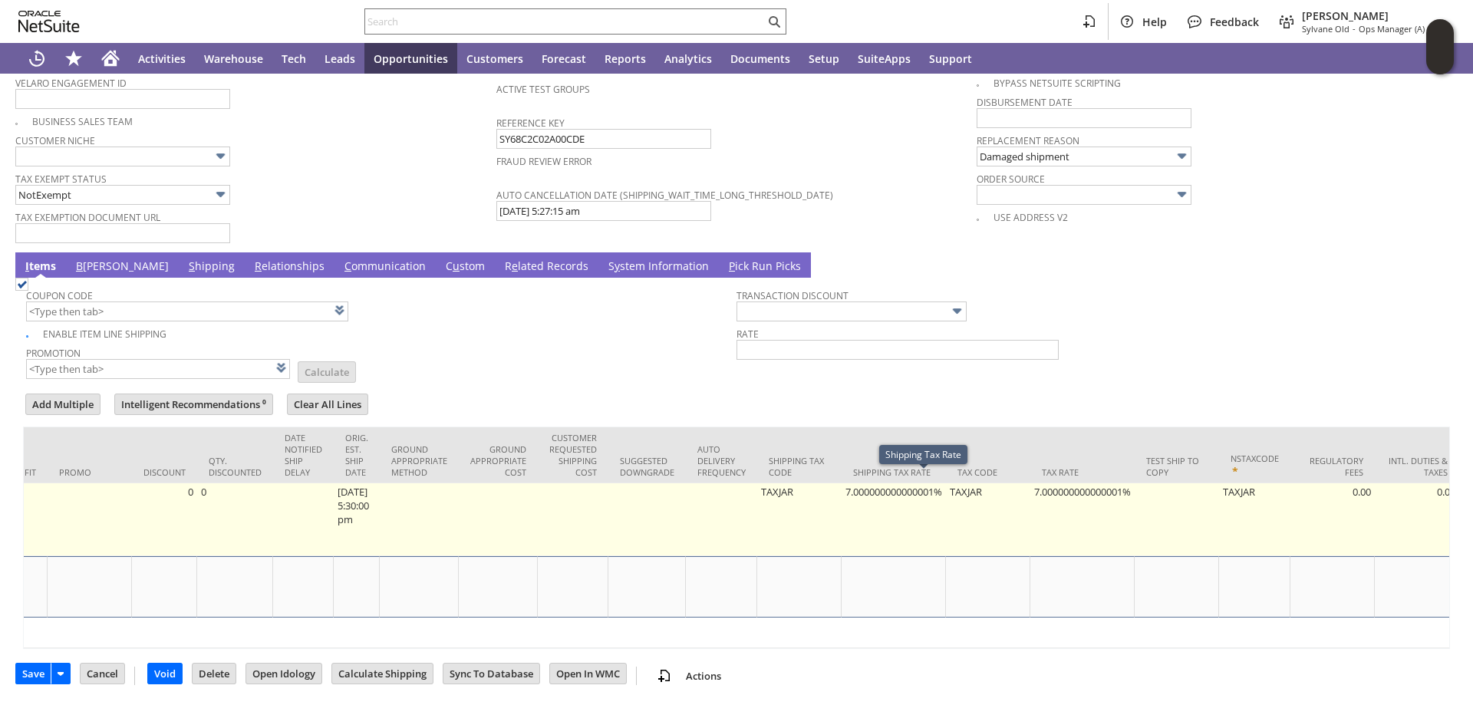
click at [928, 490] on td "7.000000000000001%" at bounding box center [894, 519] width 104 height 73
type input "7.000000000000001%"
type input "OK"
type input "Make Copy"
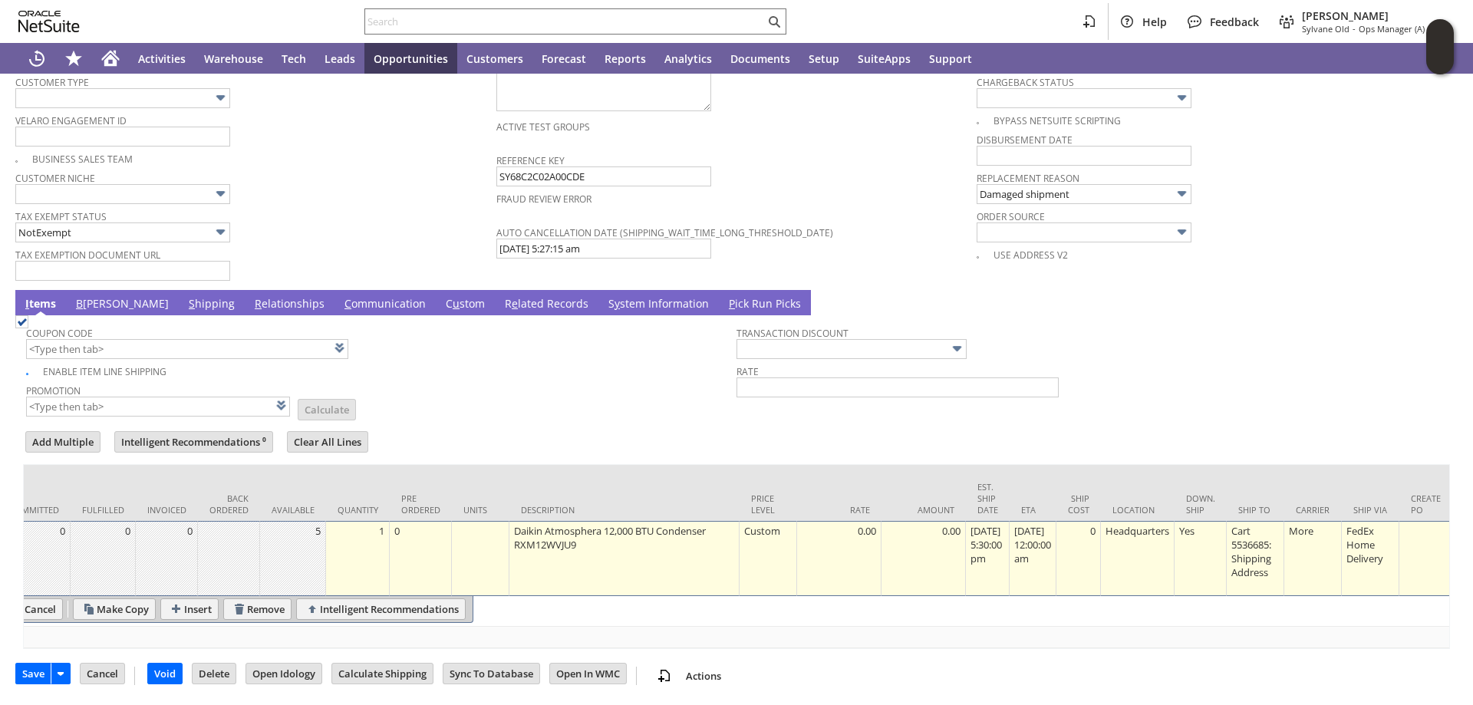
scroll to position [0, 0]
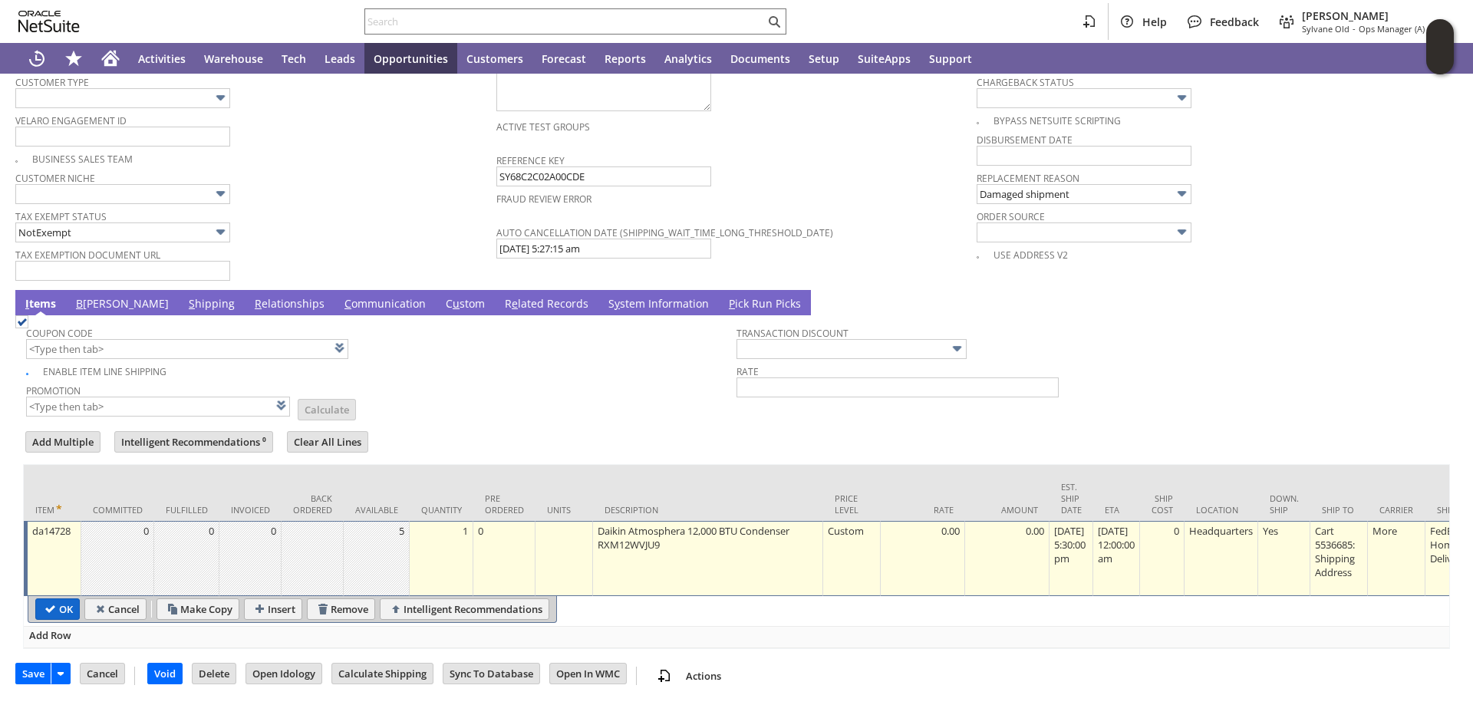
click at [61, 602] on input "OK" at bounding box center [57, 609] width 43 height 20
type input "Add"
type input "Copy Previous"
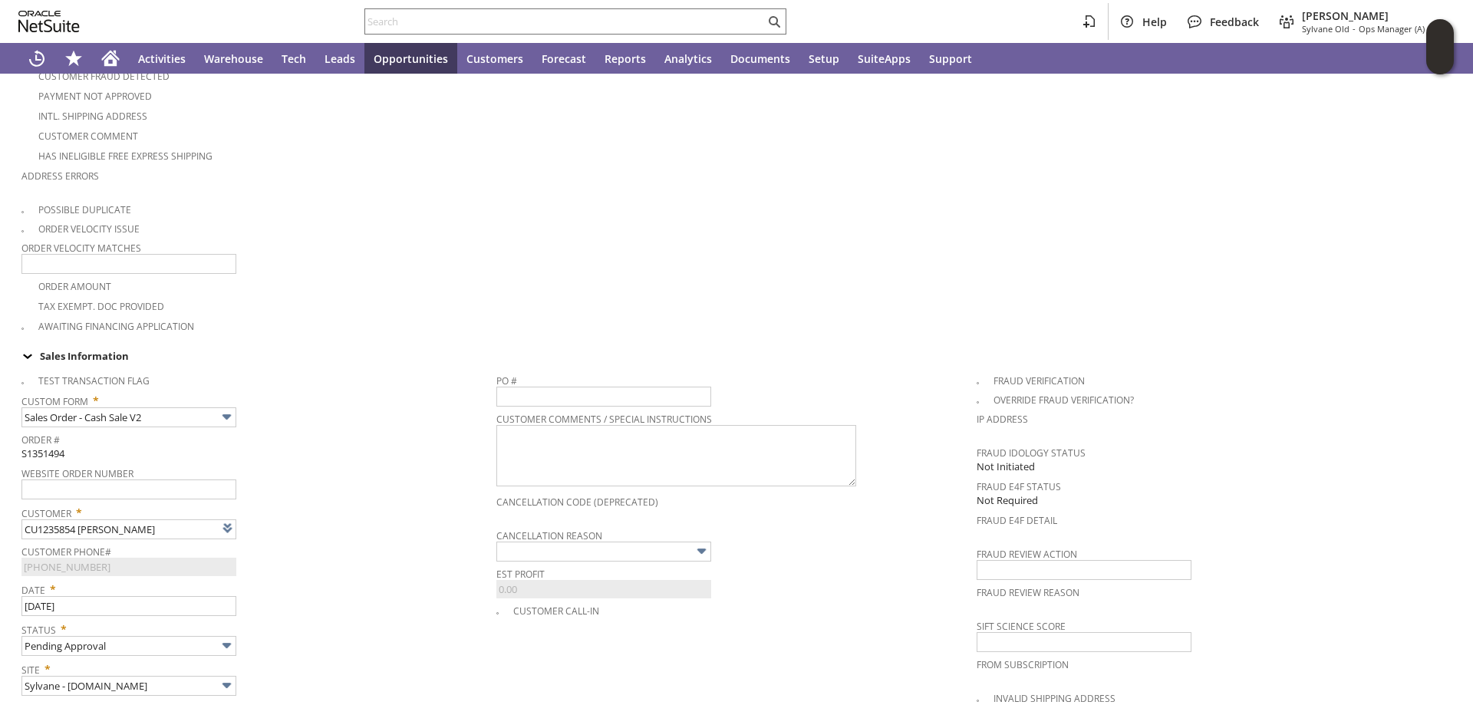
scroll to position [67, 0]
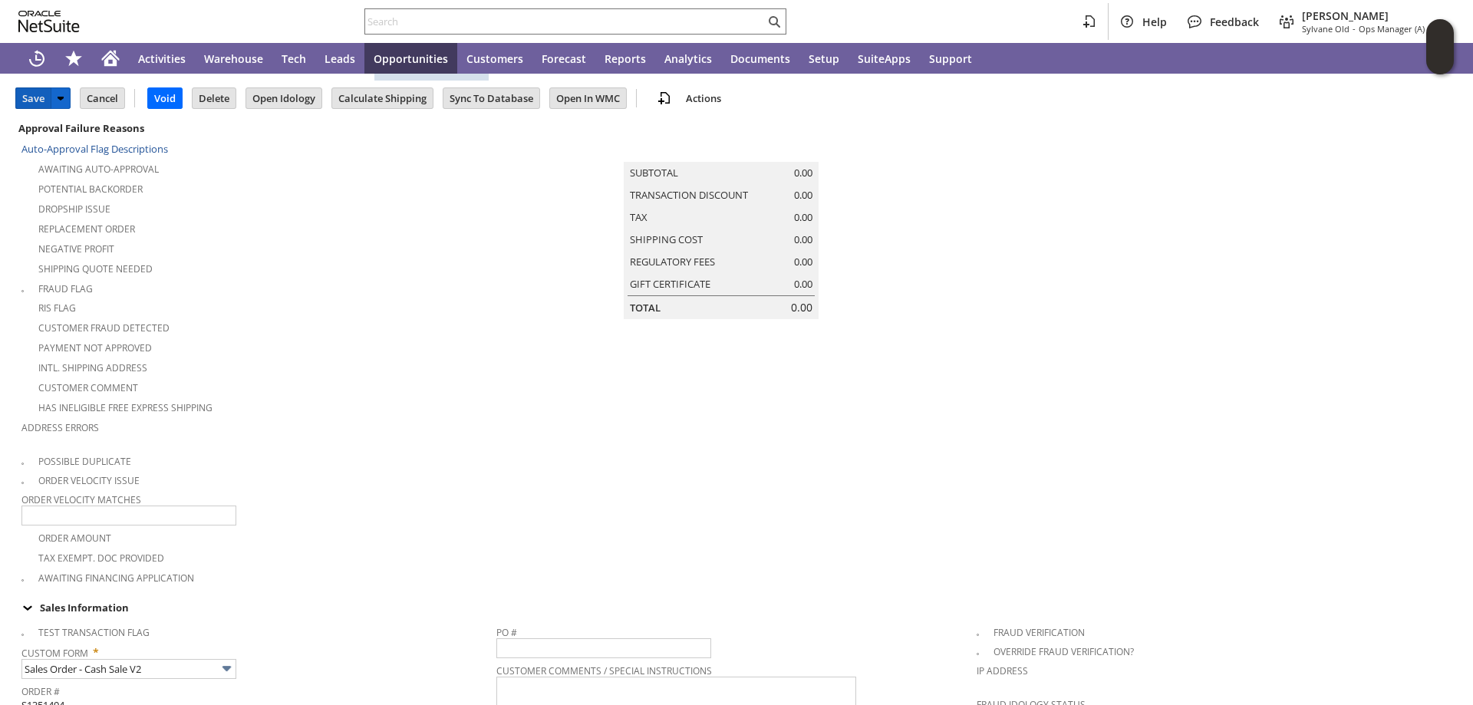
click at [26, 95] on input "Save" at bounding box center [33, 98] width 35 height 20
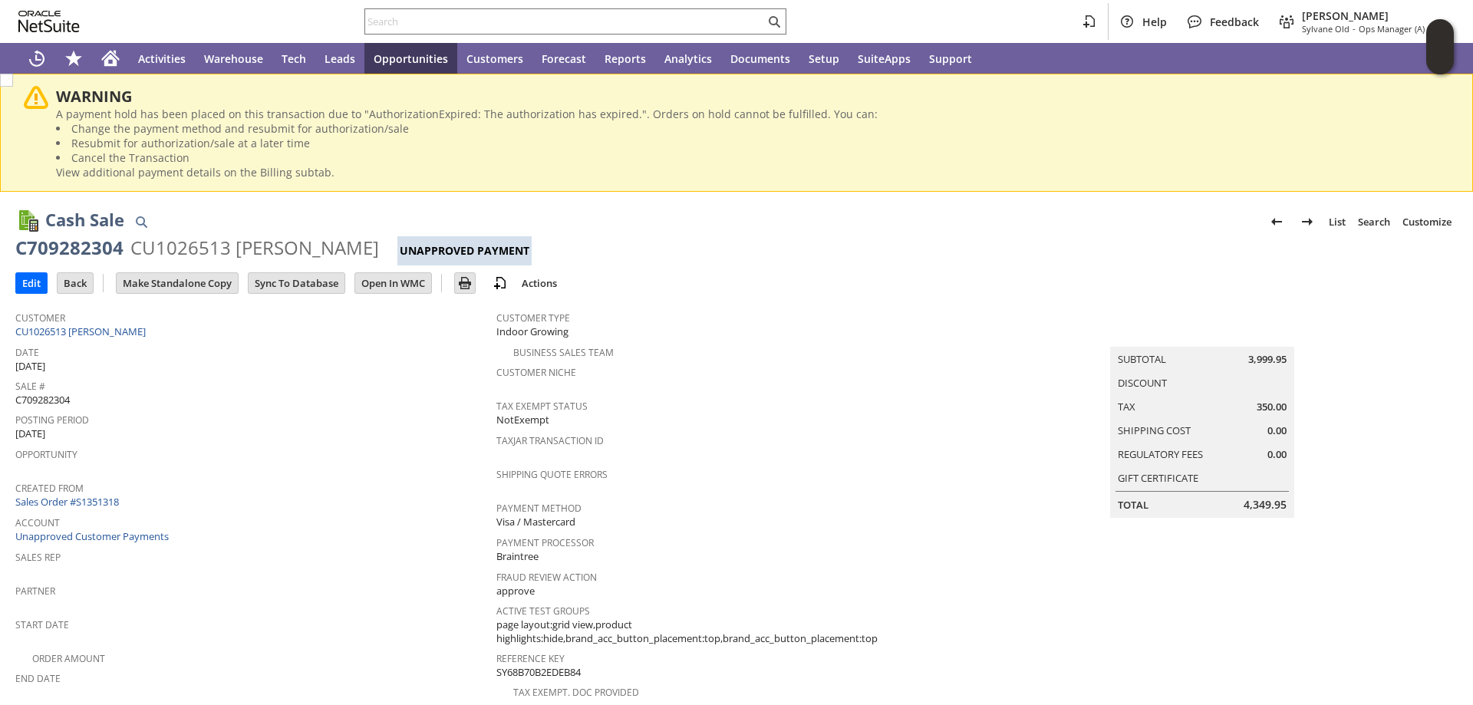
click at [43, 400] on span "C709282304" at bounding box center [42, 400] width 54 height 15
copy span "C709282304"
click at [30, 281] on input "Edit" at bounding box center [31, 283] width 31 height 20
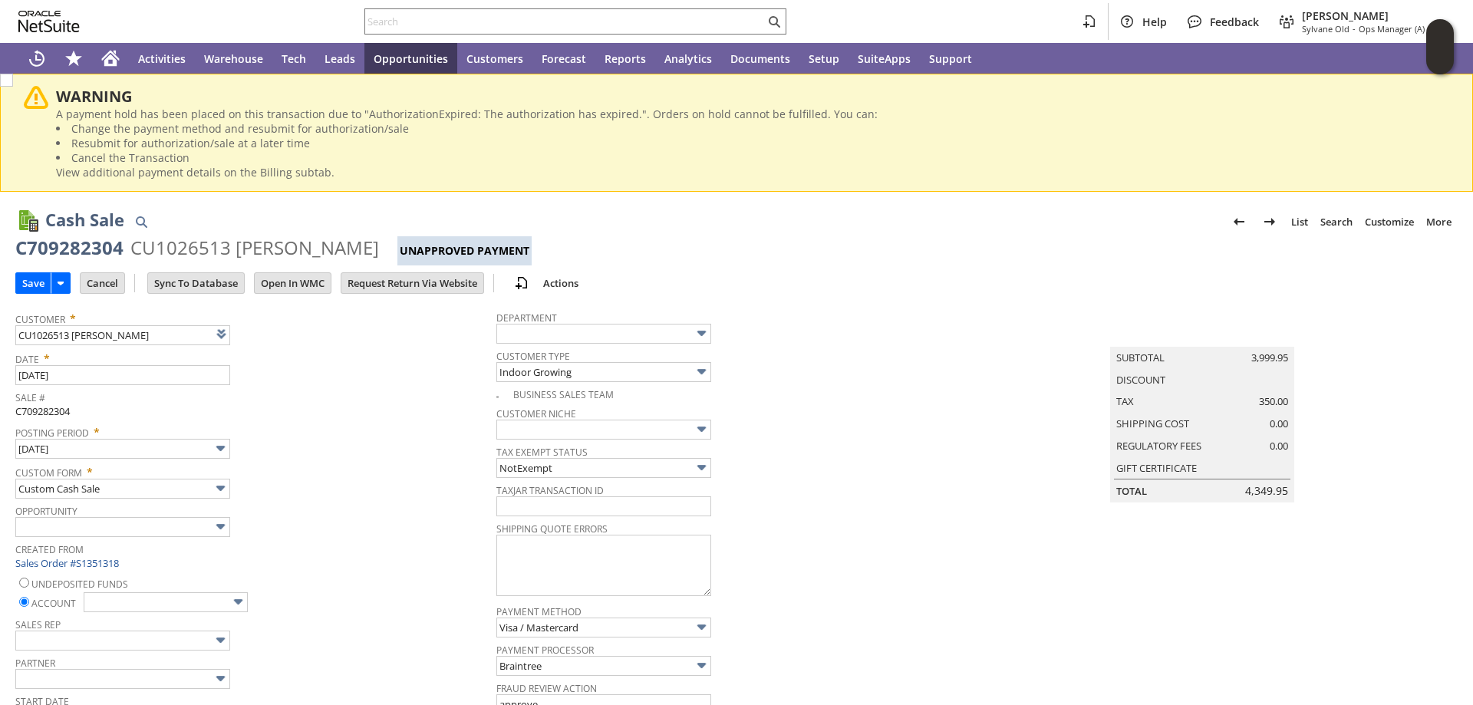
type input "Add"
type input "Copy Previous"
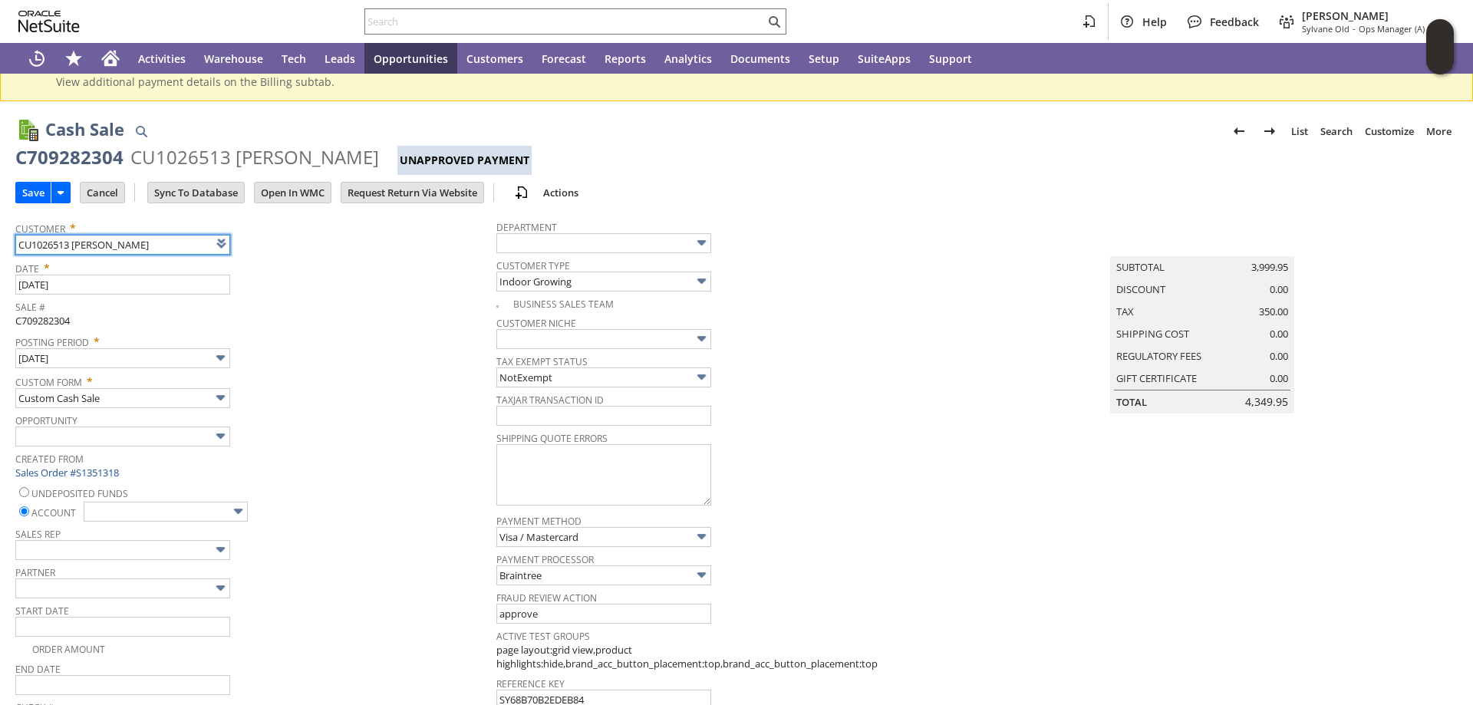
scroll to position [230, 0]
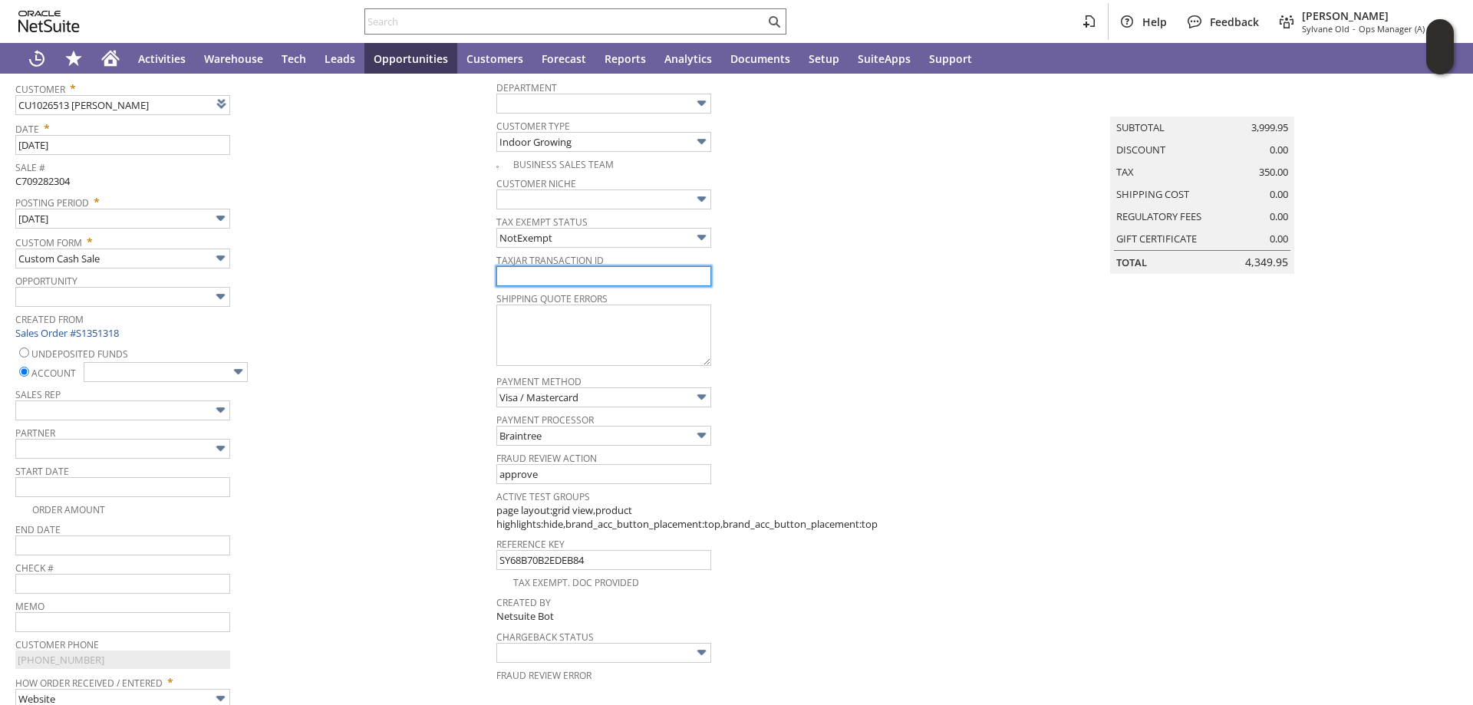
click at [563, 279] on input "text" at bounding box center [604, 276] width 215 height 20
paste input "C709282304"
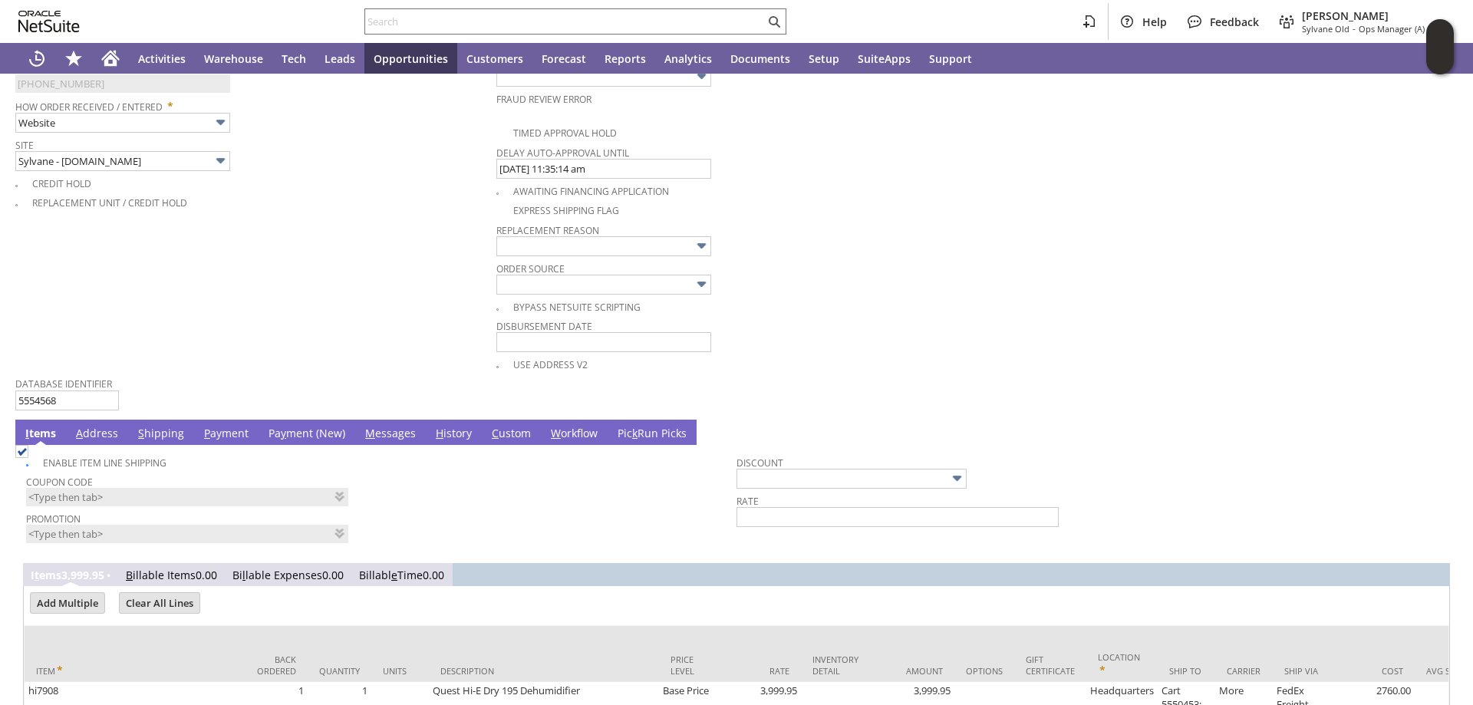
scroll to position [998, 0]
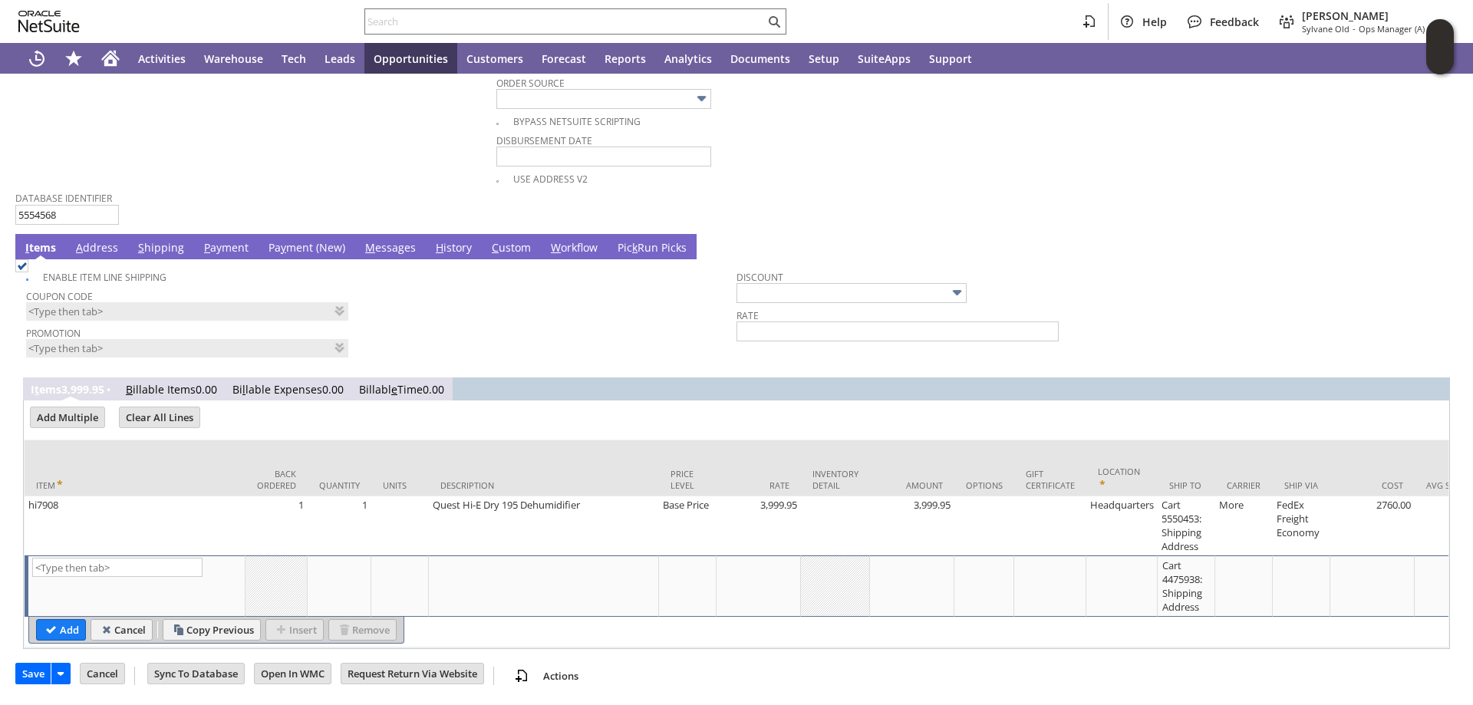
type input "C709282304"
click at [302, 247] on link "Pa y ment (New)" at bounding box center [307, 248] width 84 height 17
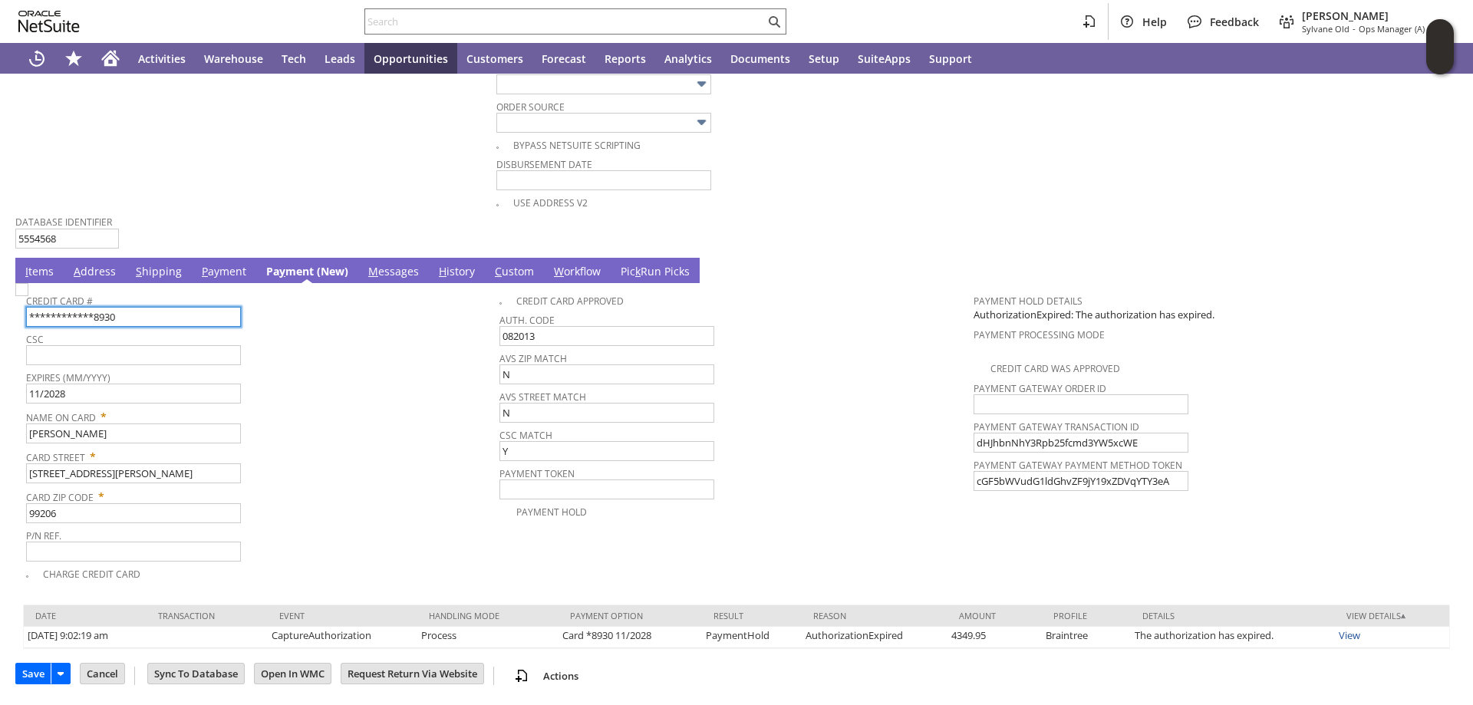
scroll to position [970, 0]
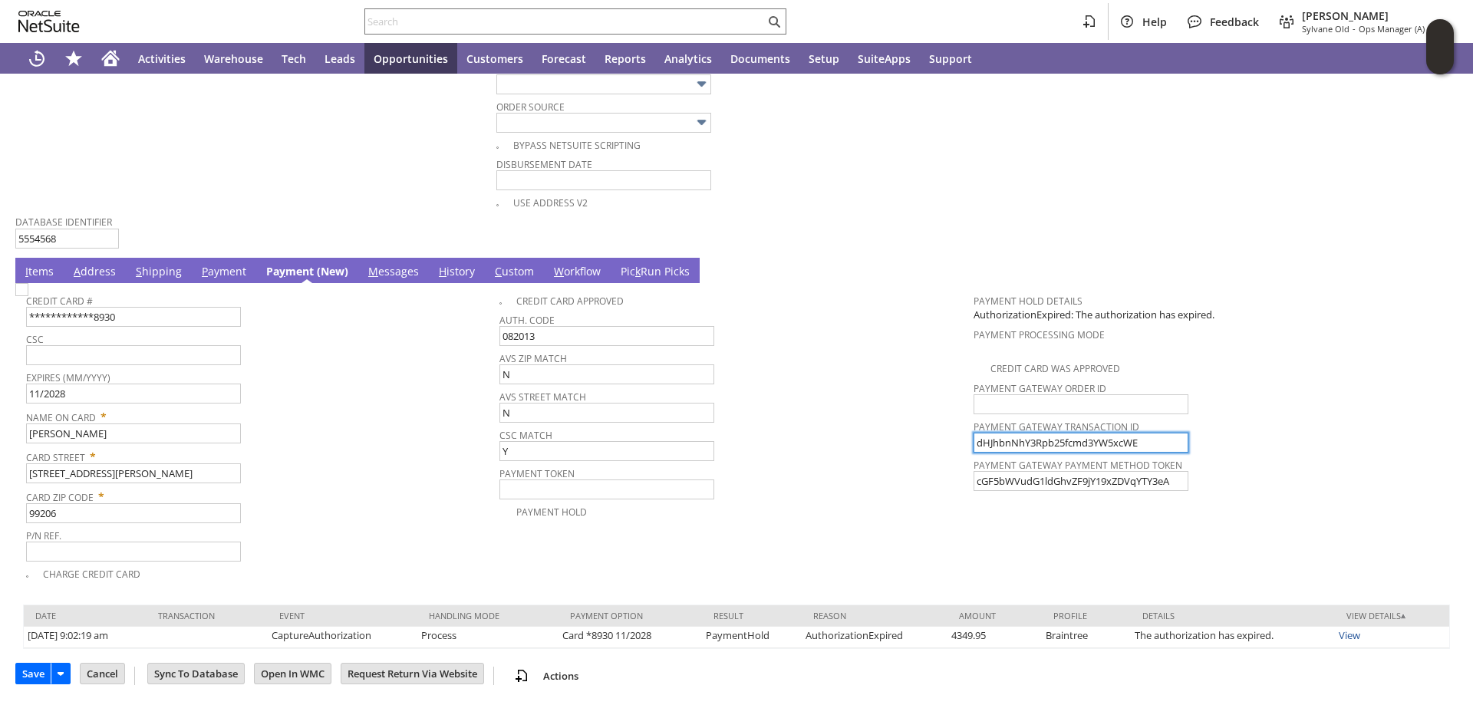
drag, startPoint x: 1142, startPoint y: 441, endPoint x: 923, endPoint y: 426, distance: 219.2
click at [923, 426] on tr "**********" at bounding box center [736, 434] width 1421 height 296
click at [28, 296] on img at bounding box center [21, 289] width 13 height 13
checkbox input "true"
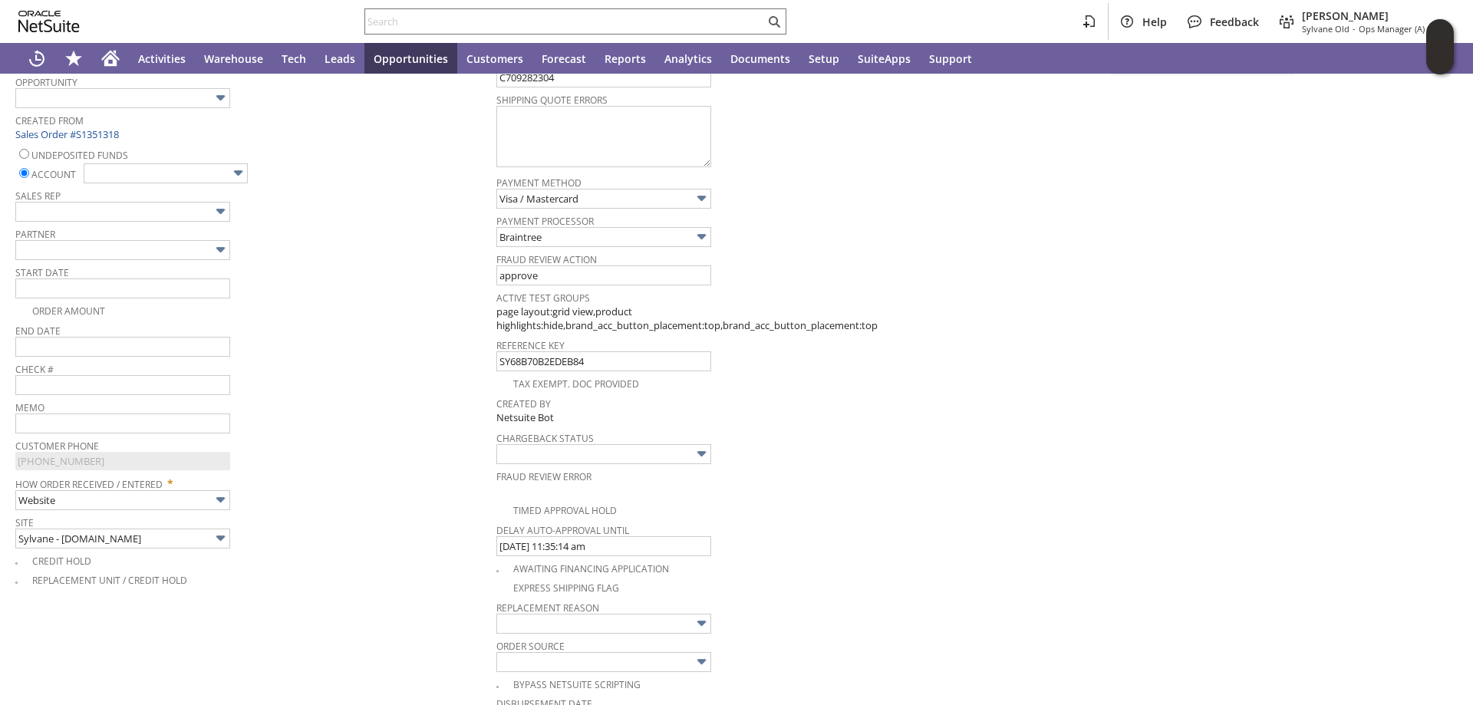
scroll to position [356, 0]
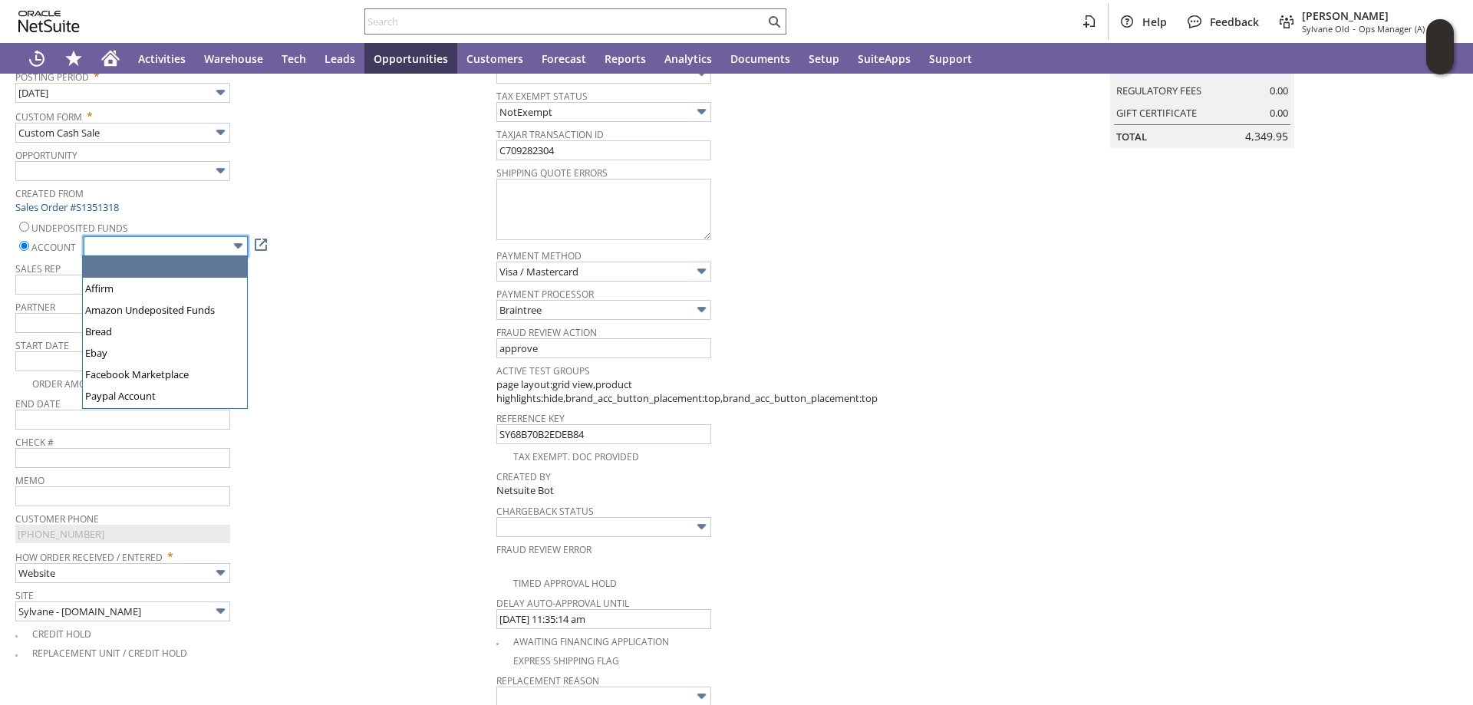
click at [229, 242] on img at bounding box center [238, 246] width 18 height 18
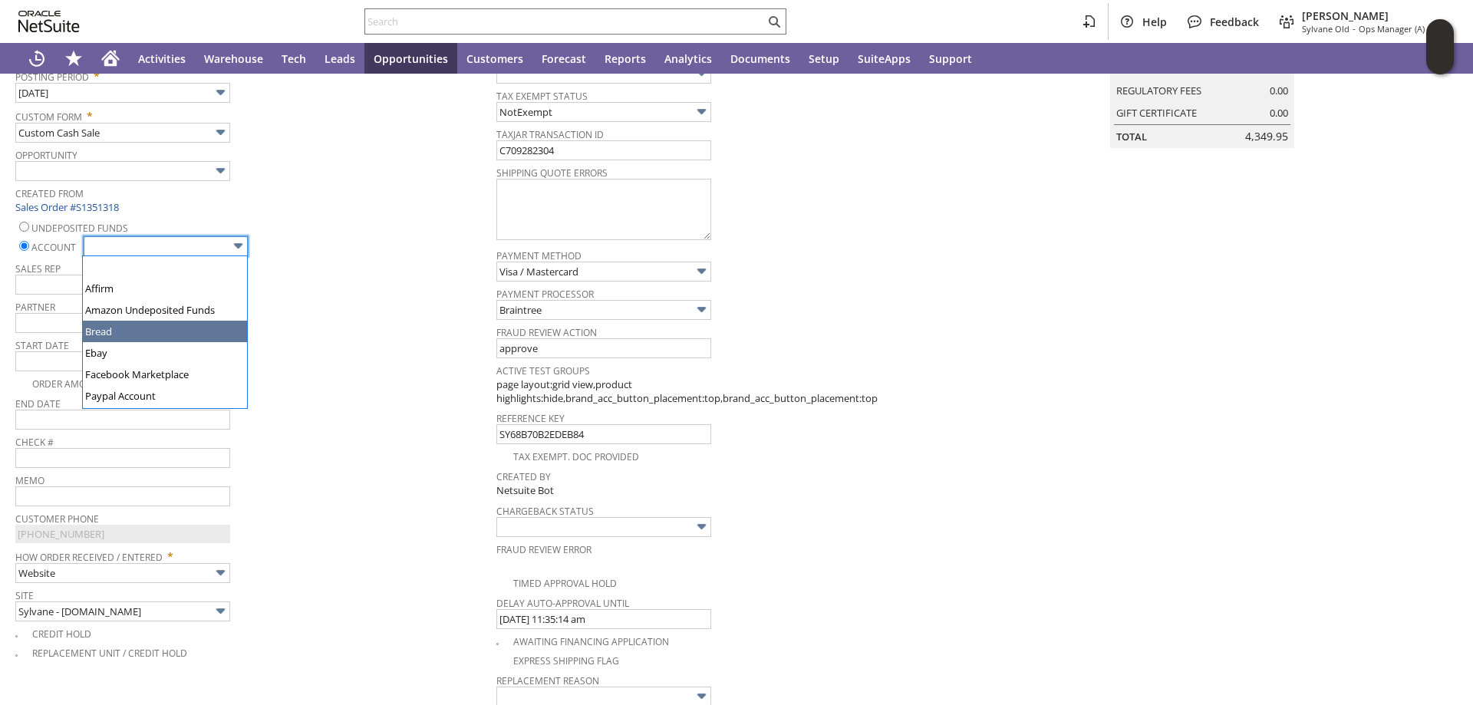
scroll to position [77, 0]
type input "Regions - Merchant 0414"
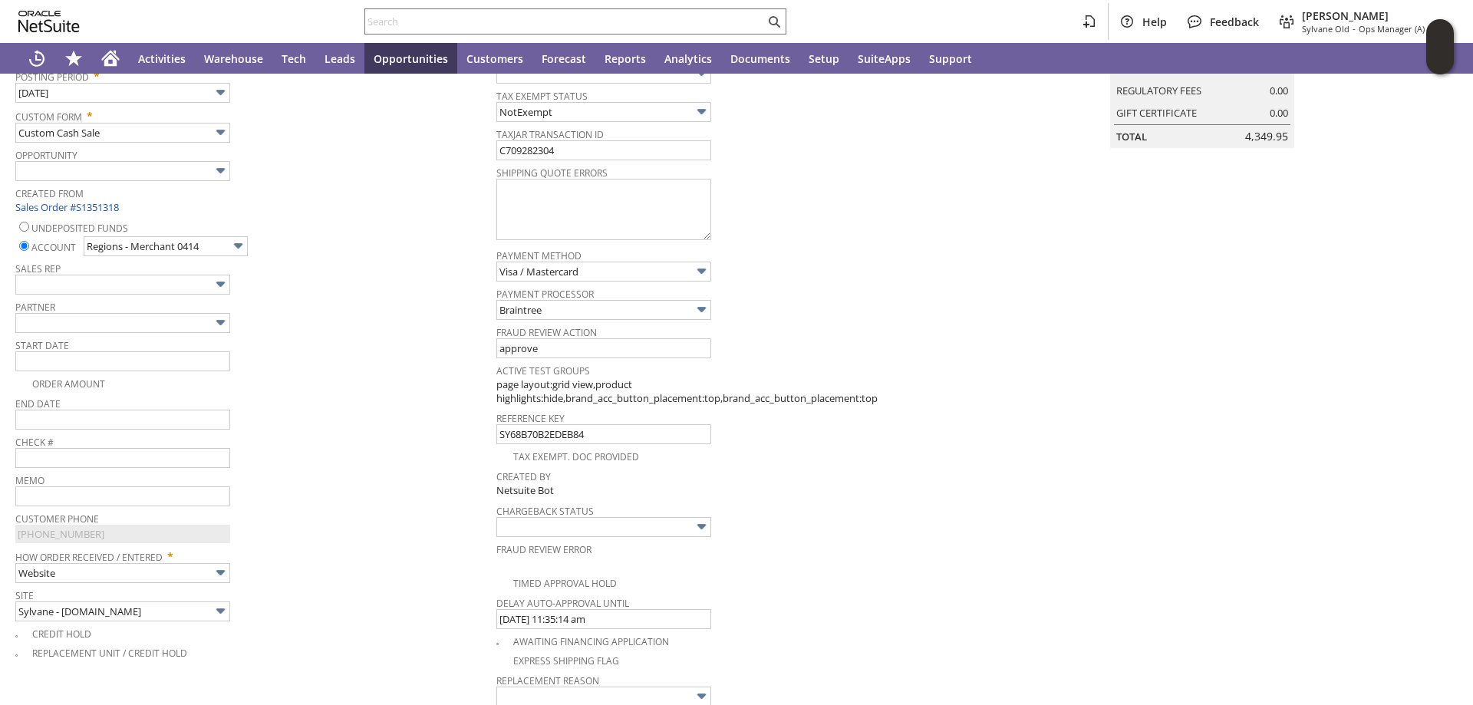
click at [299, 368] on div "Start Date" at bounding box center [252, 353] width 474 height 37
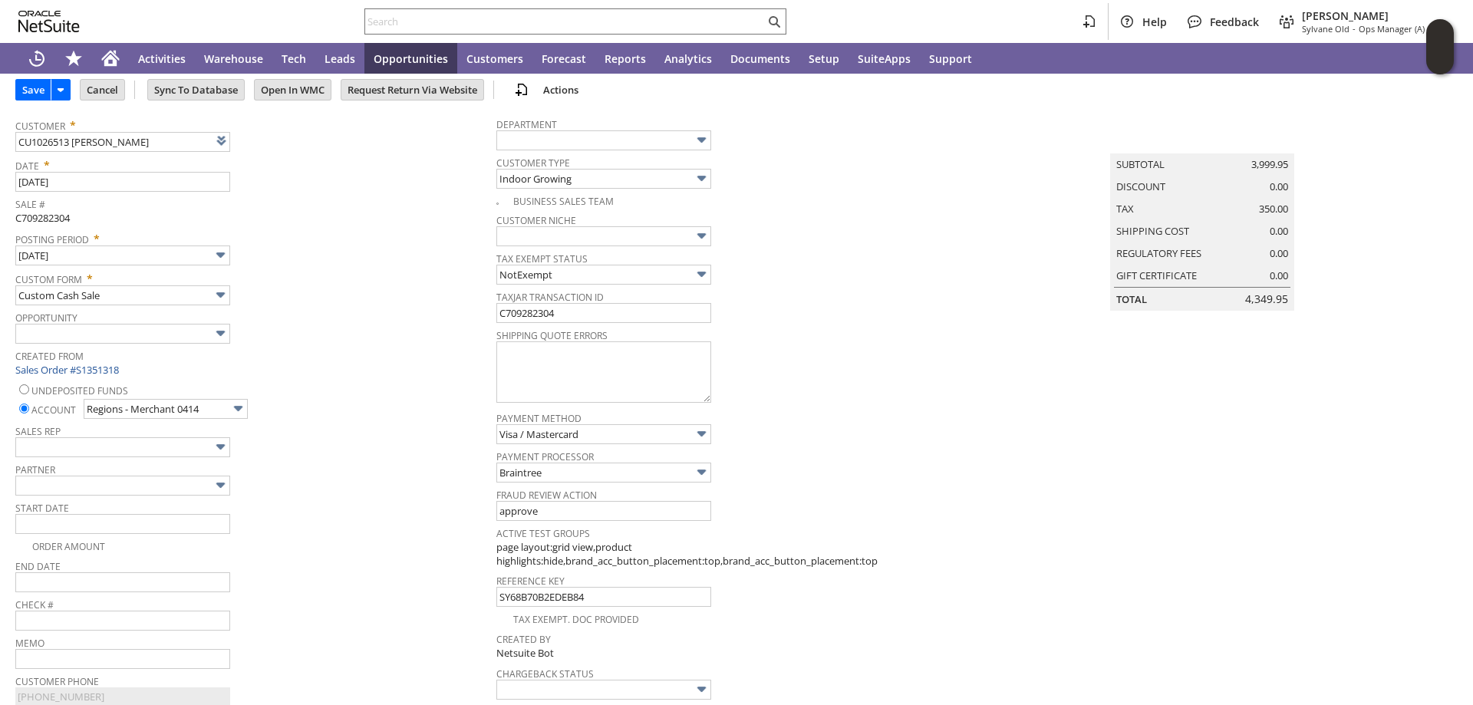
scroll to position [49, 0]
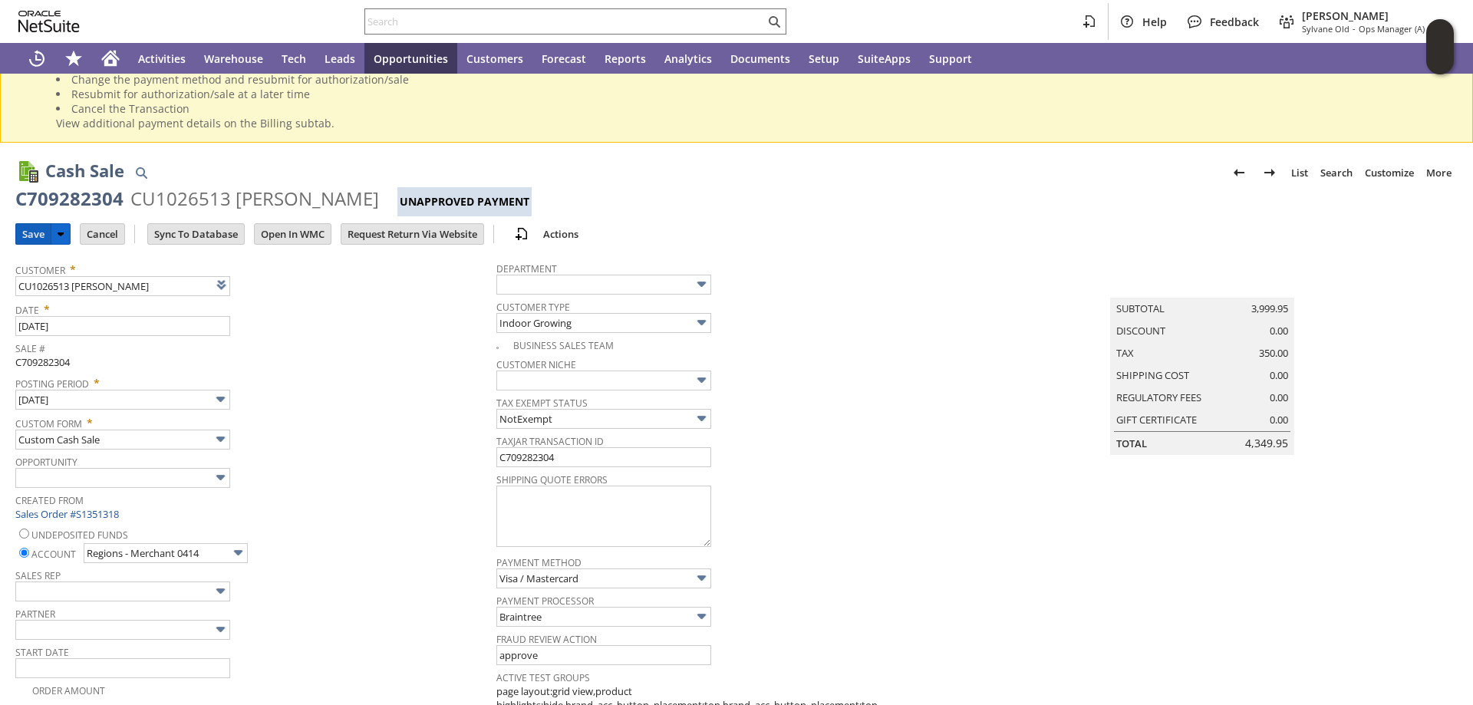
click at [32, 232] on input "Save" at bounding box center [33, 234] width 35 height 20
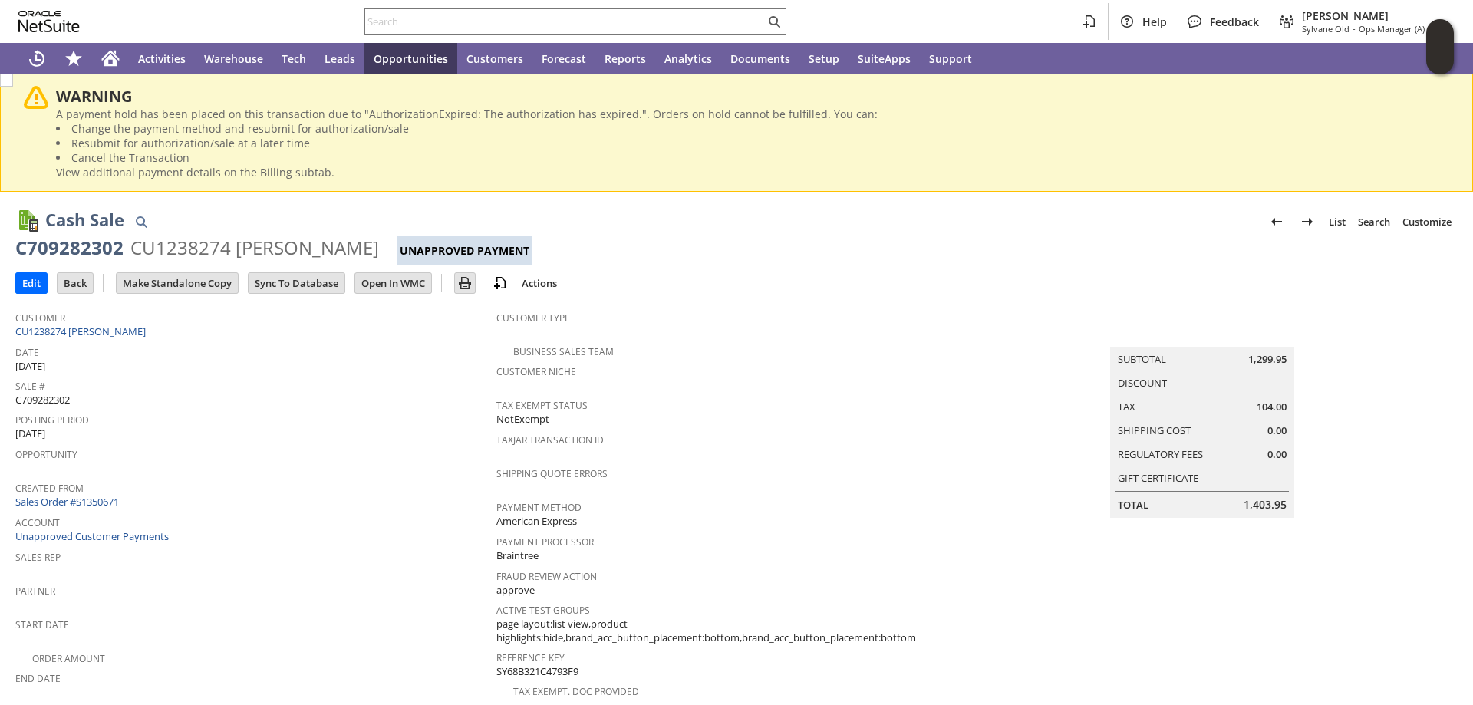
click at [57, 398] on span "C709282302" at bounding box center [42, 400] width 54 height 15
copy span "C709282302"
click at [30, 281] on input "Edit" at bounding box center [31, 283] width 31 height 20
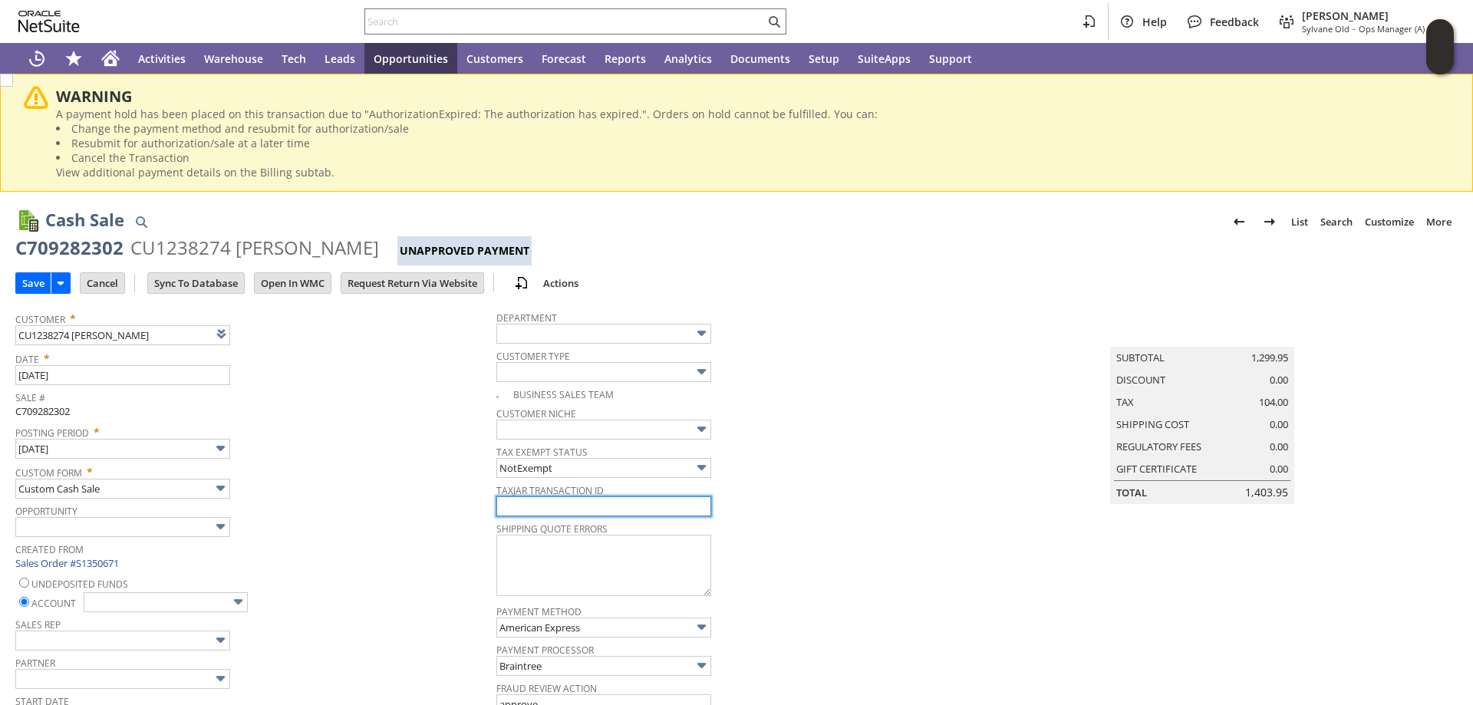
click at [595, 507] on input "text" at bounding box center [604, 507] width 215 height 20
click at [594, 515] on input "text" at bounding box center [604, 507] width 215 height 20
paste input "C709282302"
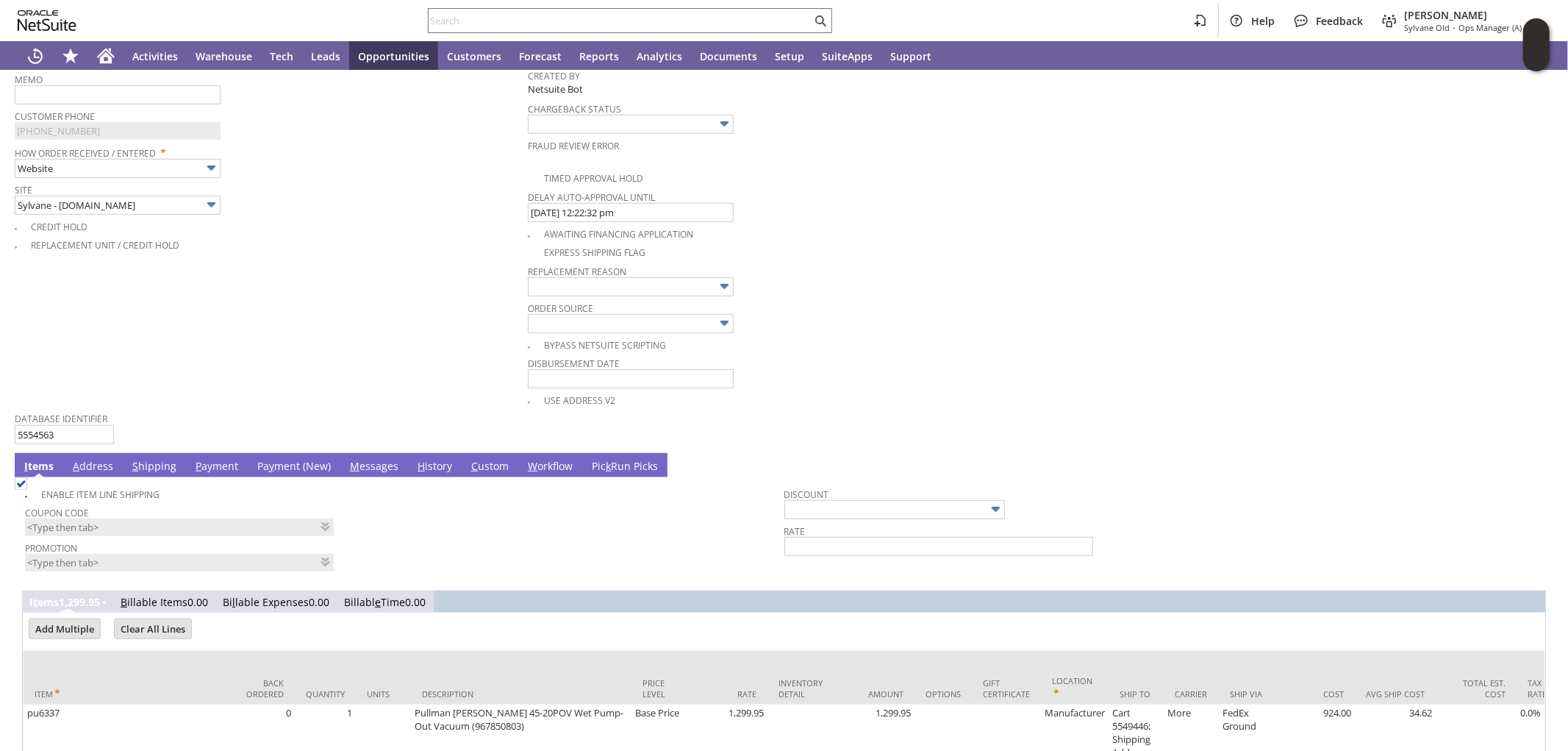
scroll to position [882, 0]
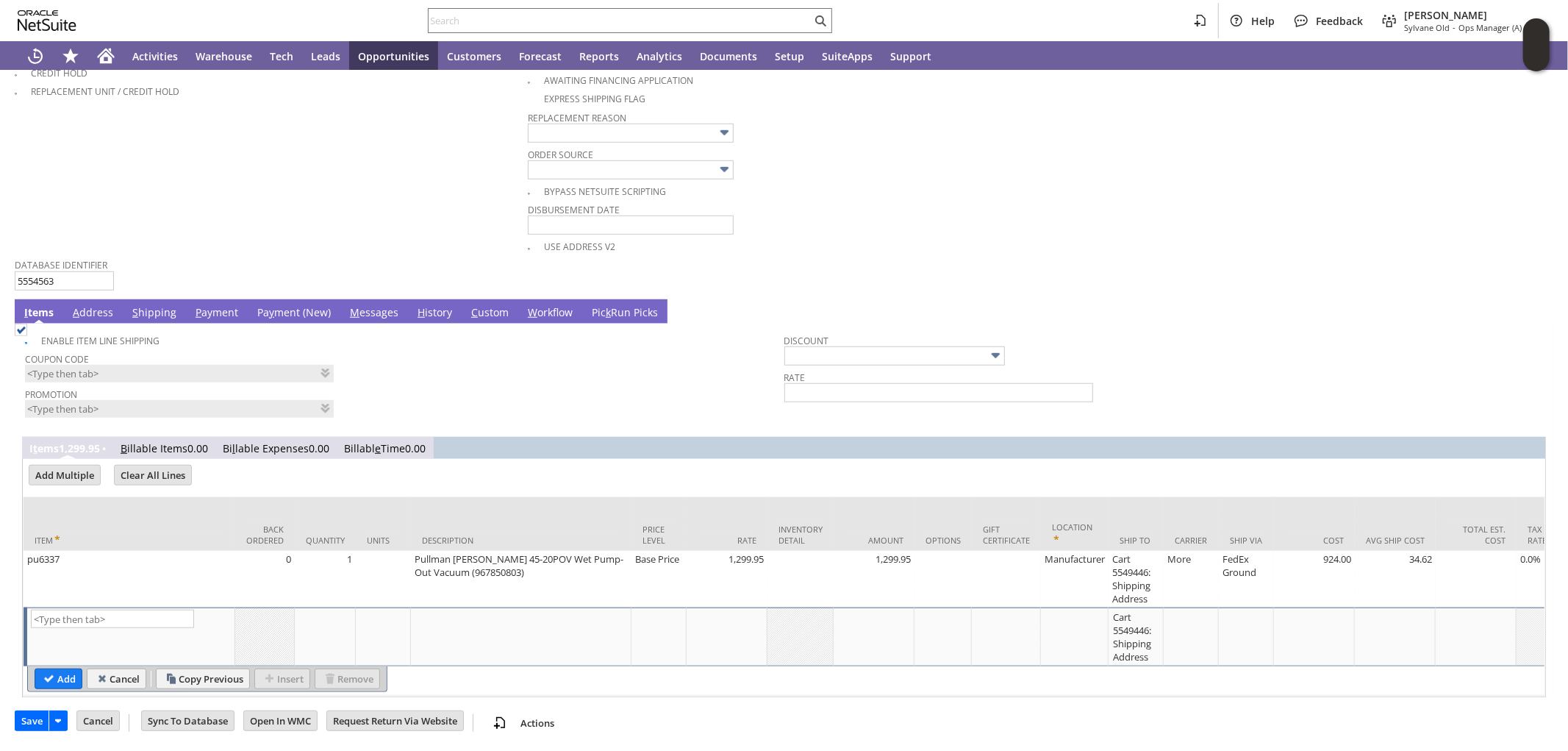
type input "C709282302"
click at [291, 305] on link "Pa y ment (New)" at bounding box center [294, 312] width 80 height 16
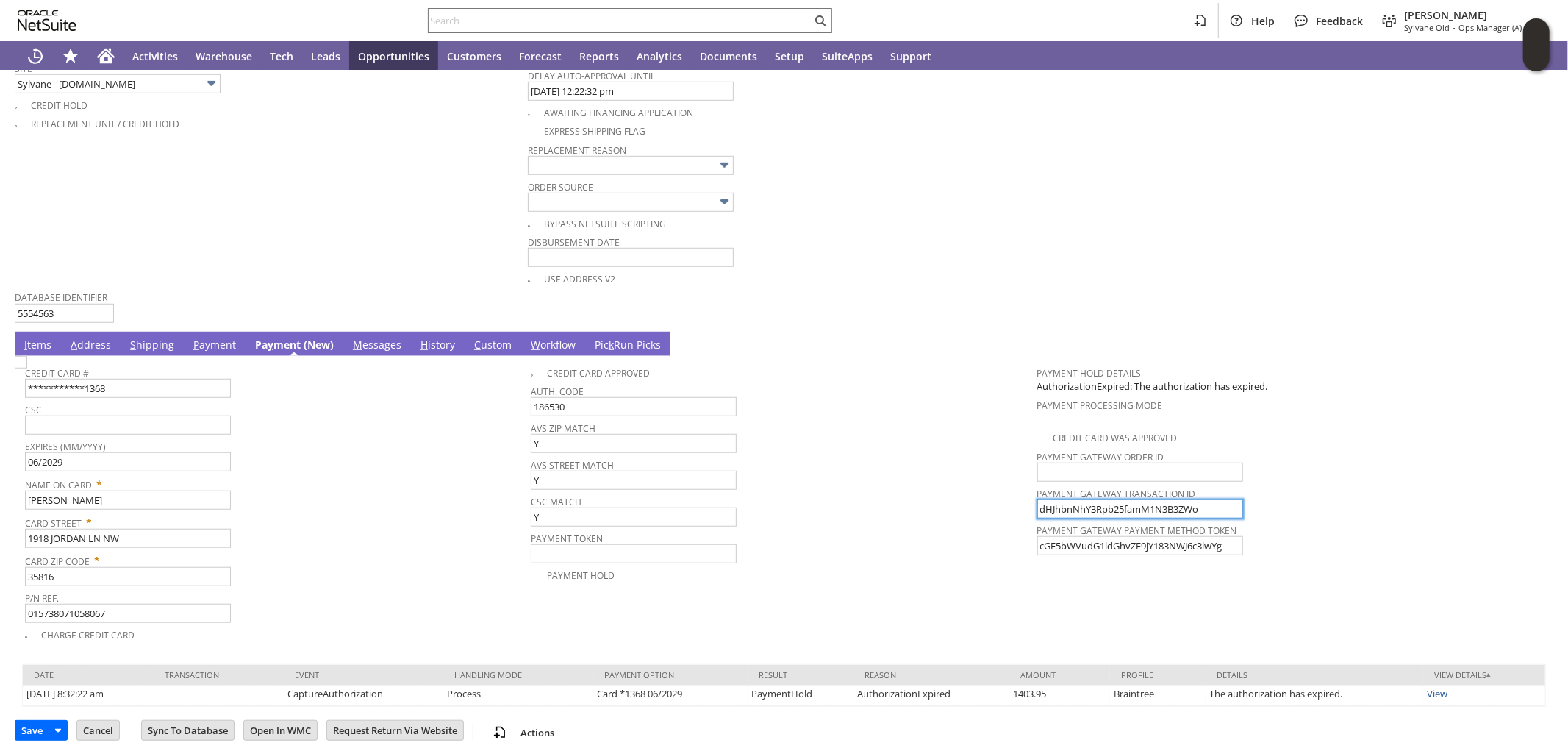
drag, startPoint x: 1203, startPoint y: 498, endPoint x: 965, endPoint y: 498, distance: 238.0
click at [965, 498] on tr "**********" at bounding box center [784, 501] width 1518 height 284
click at [27, 368] on img at bounding box center [20, 361] width 12 height 12
checkbox input "true"
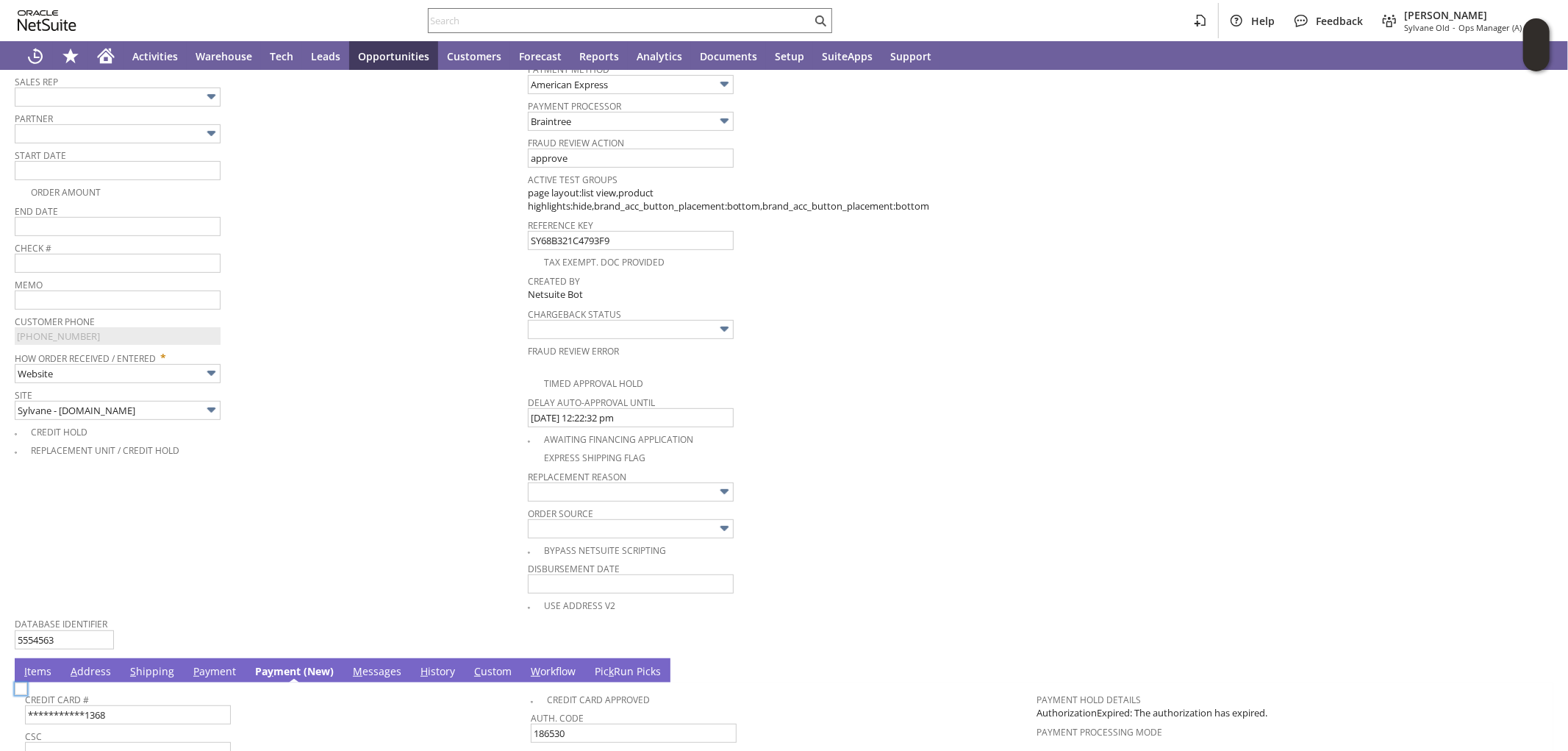
scroll to position [190, 0]
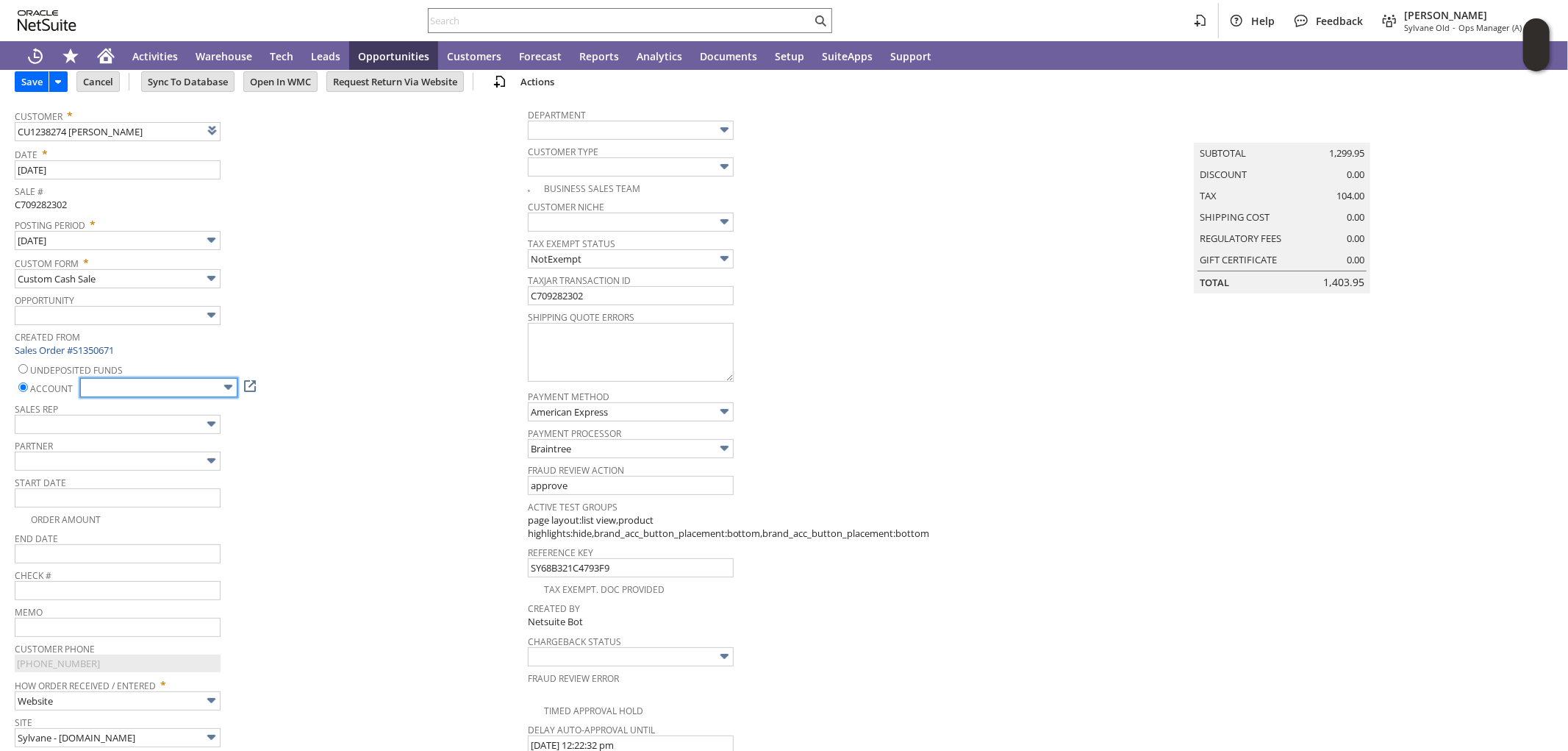
click at [208, 384] on input "text" at bounding box center [159, 387] width 157 height 19
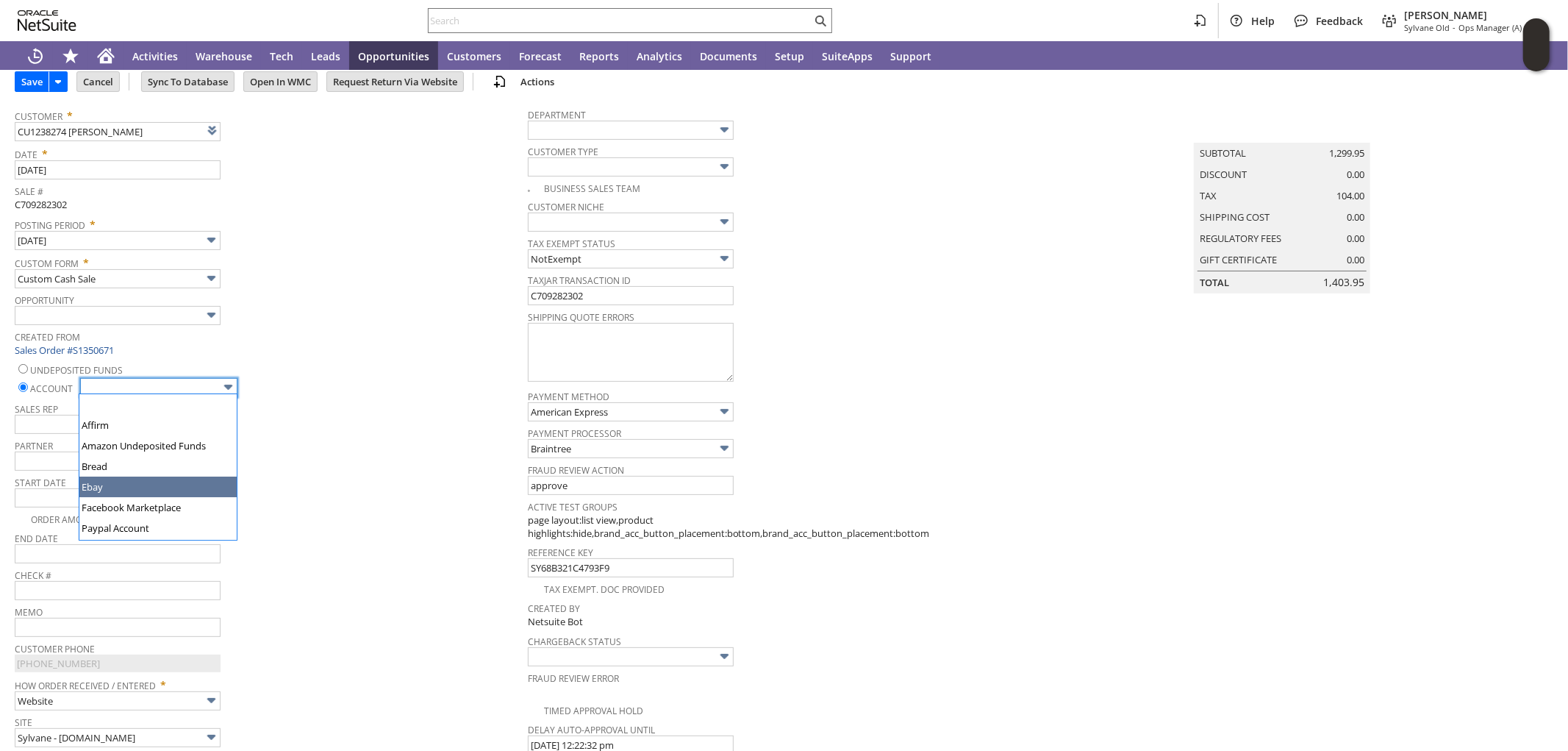
scroll to position [81, 0]
type input "Regions - Merchant 0414"
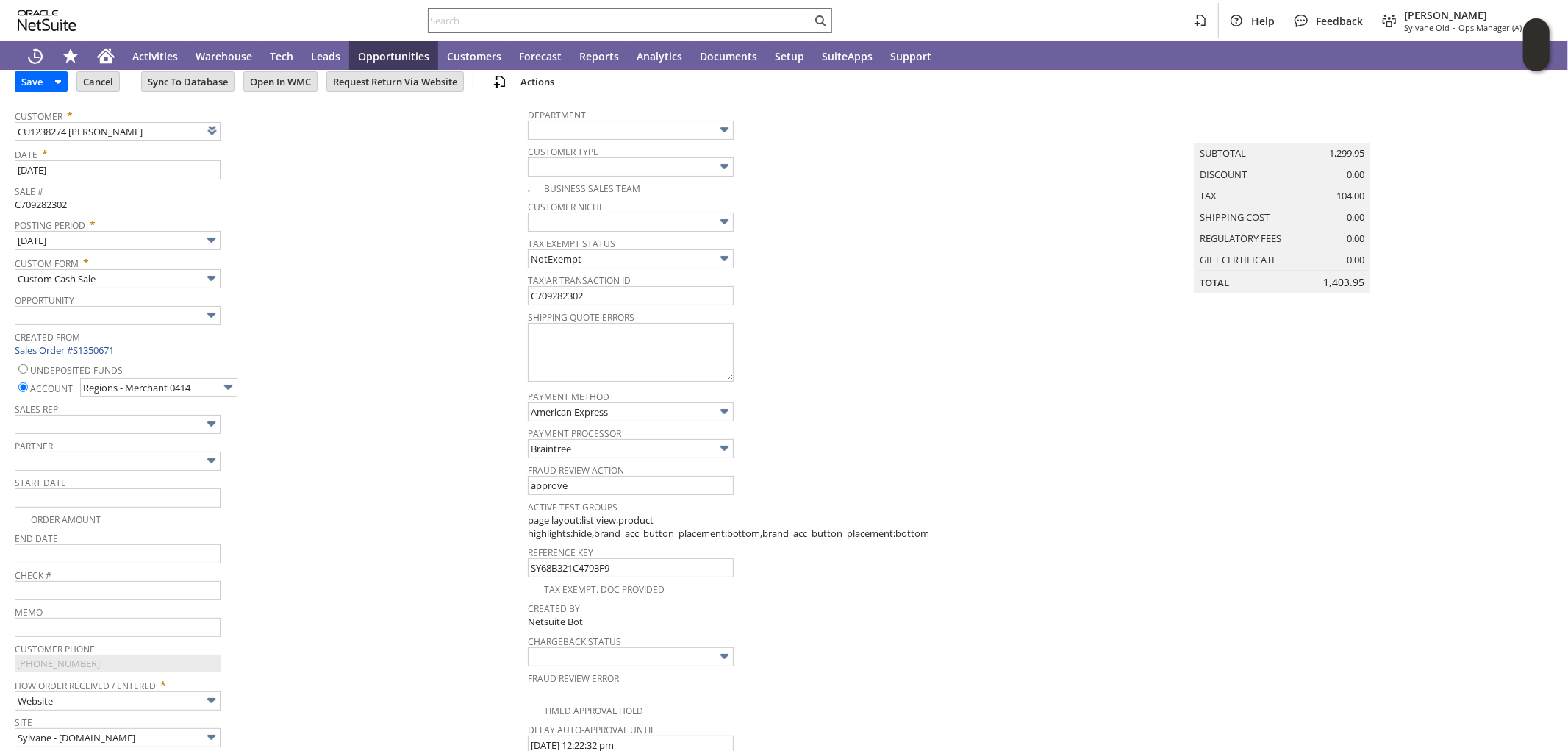
click at [336, 460] on div "Partner" at bounding box center [267, 452] width 506 height 35
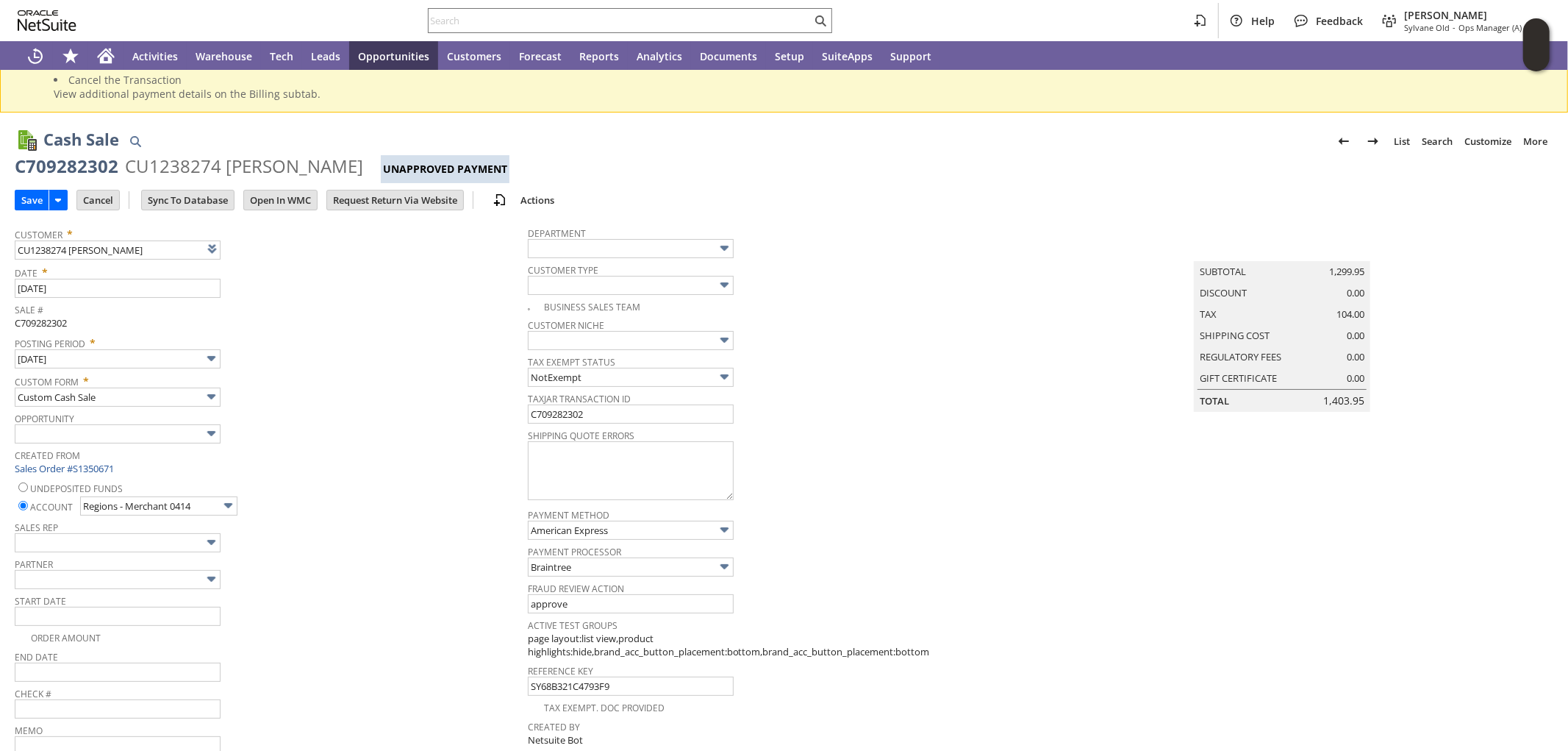
scroll to position [0, 0]
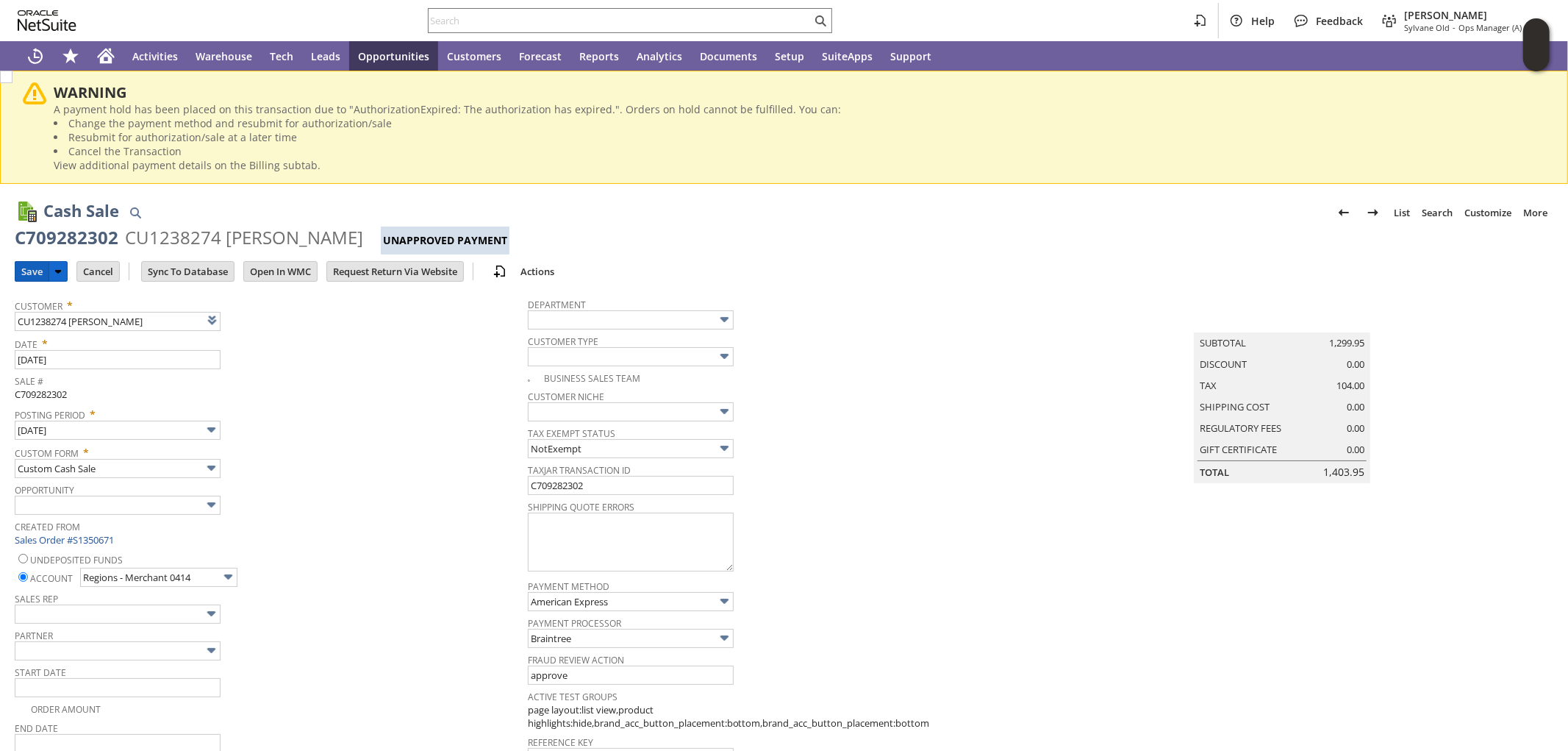
click at [25, 270] on input "Save" at bounding box center [32, 271] width 34 height 19
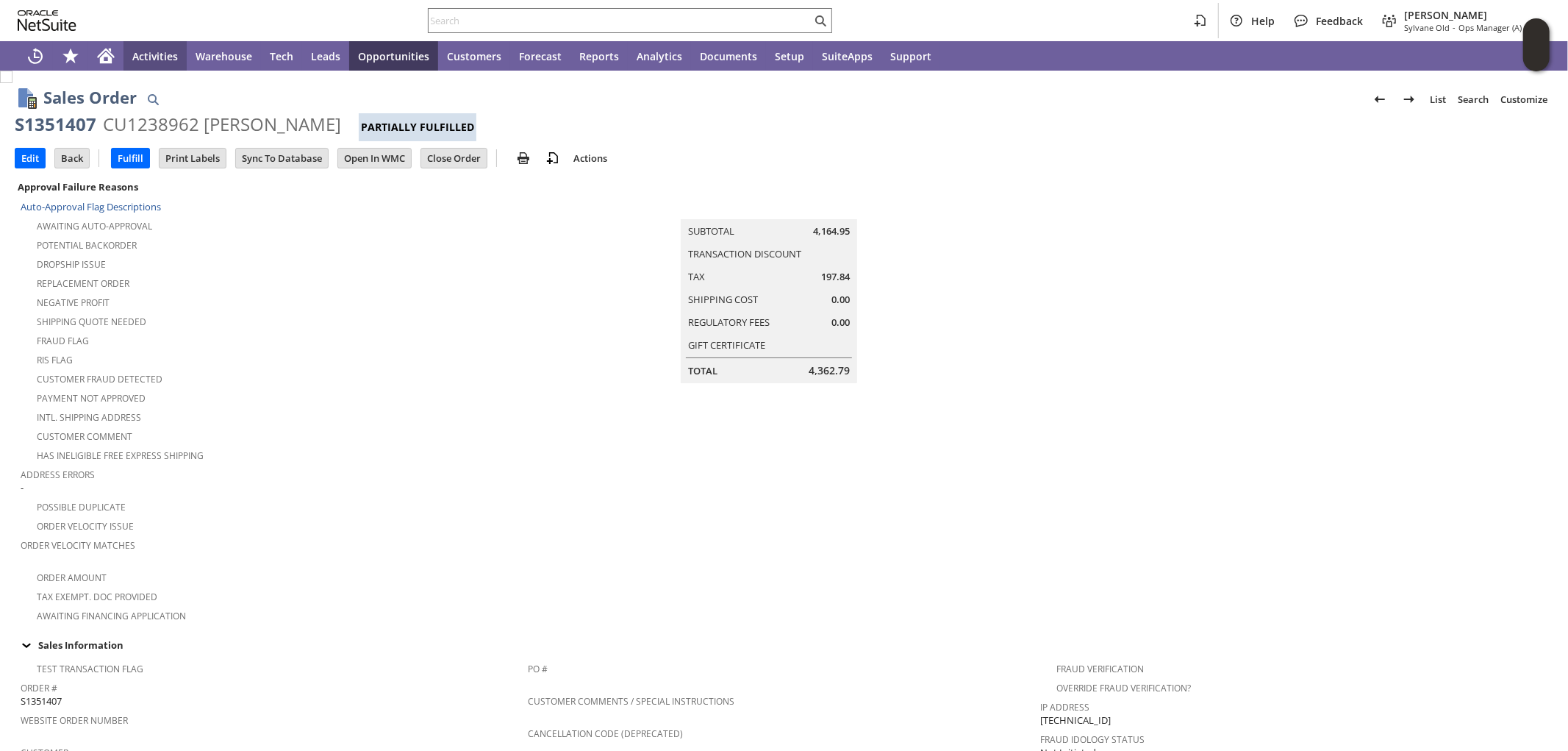
scroll to position [1019, 0]
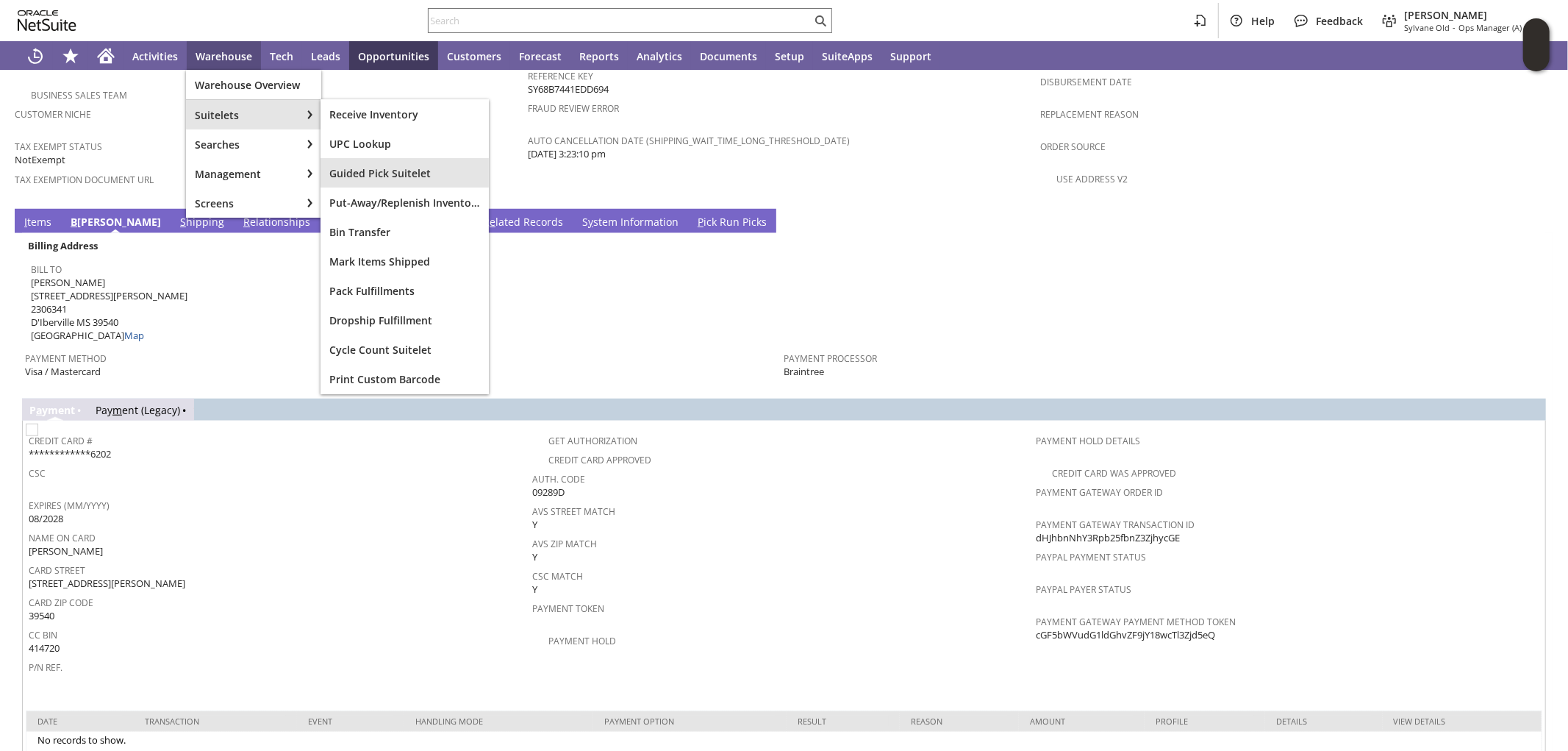
click at [383, 173] on span "Guided Pick Suitelet" at bounding box center [404, 172] width 150 height 14
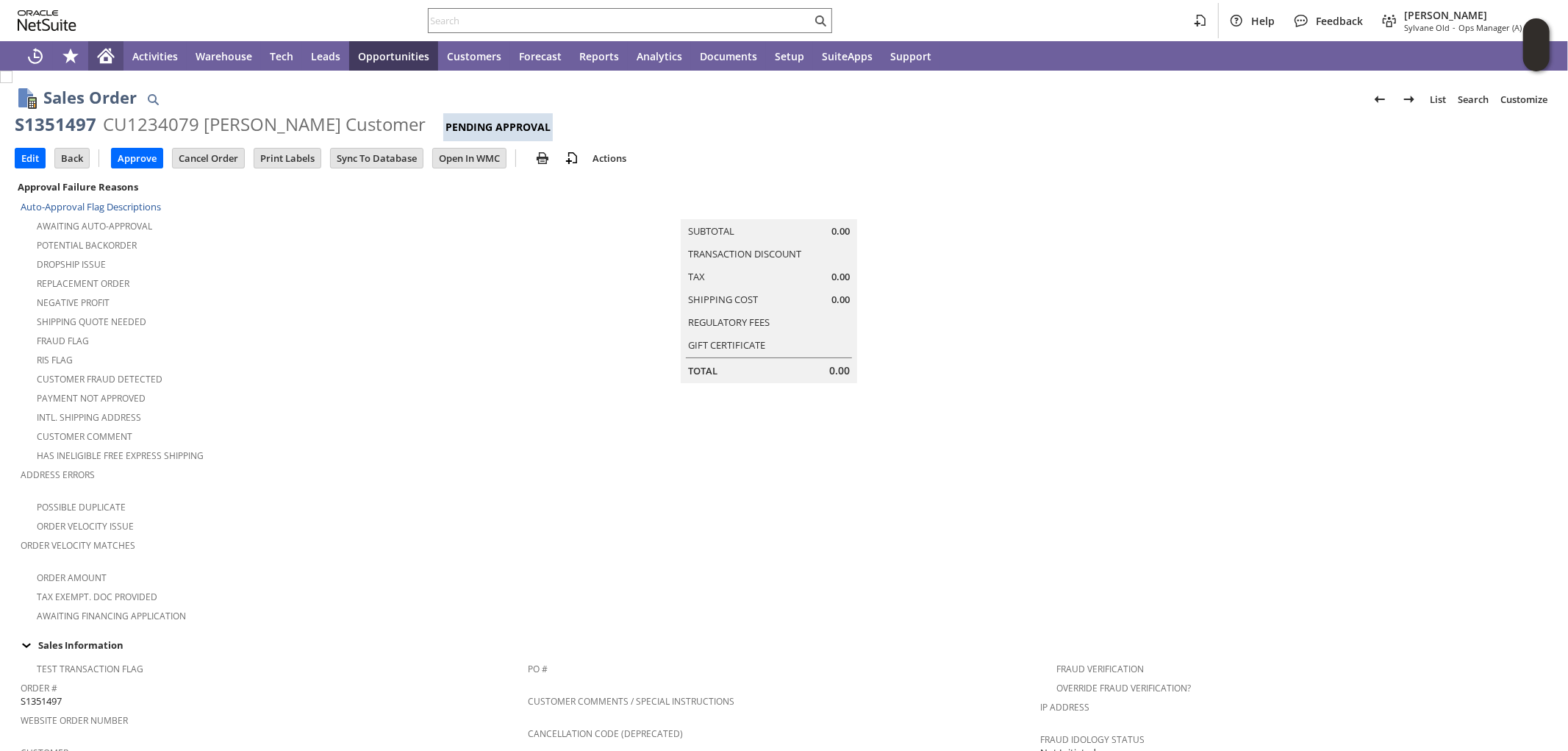
click at [106, 49] on icon "Home" at bounding box center [106, 54] width 17 height 10
